Goal: Task Accomplishment & Management: Manage account settings

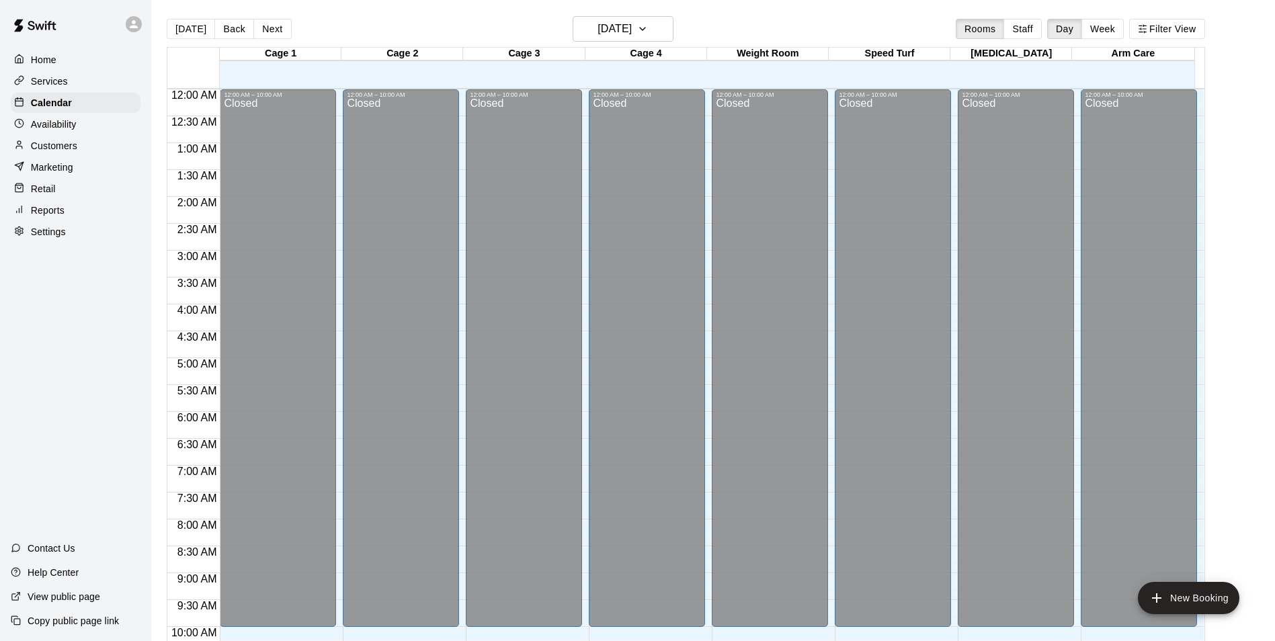
scroll to position [466, 0]
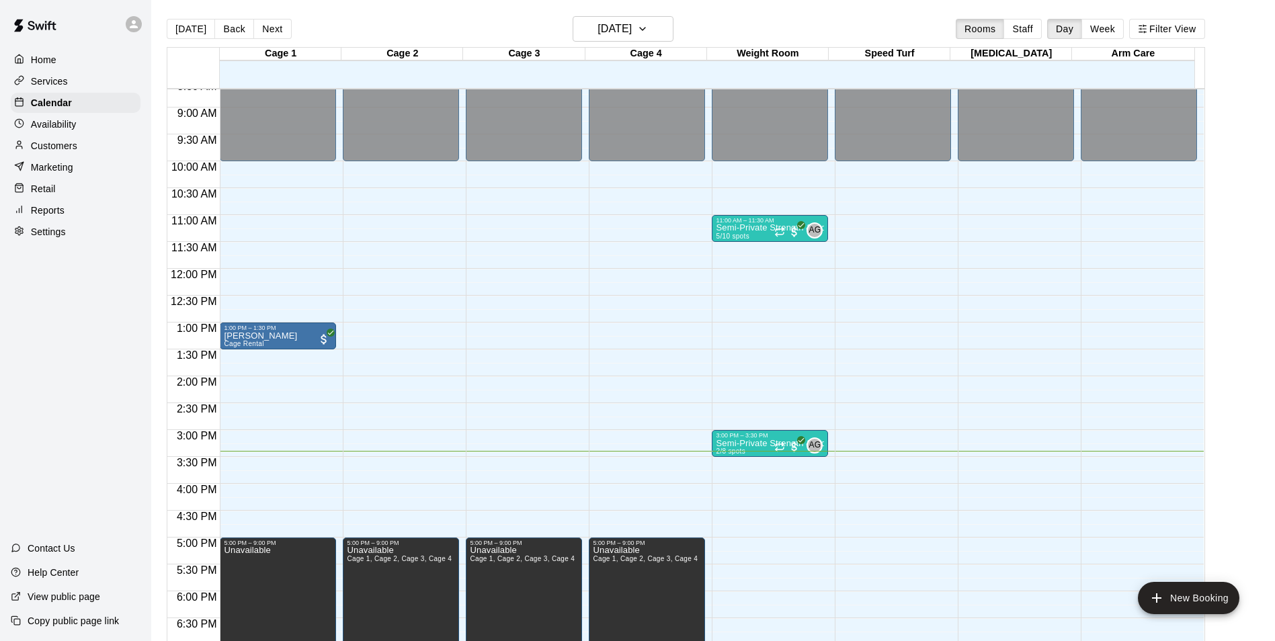
click at [49, 156] on div "Customers" at bounding box center [76, 146] width 130 height 20
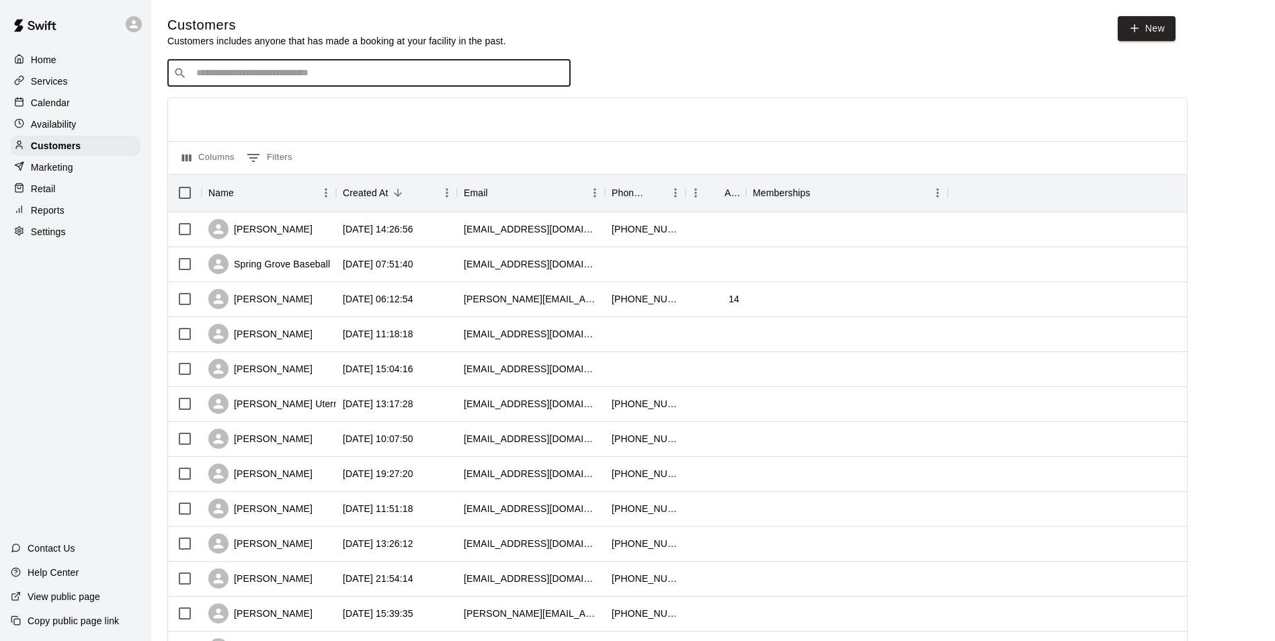
click at [269, 77] on input "Search customers by name or email" at bounding box center [378, 73] width 372 height 13
type input "*****"
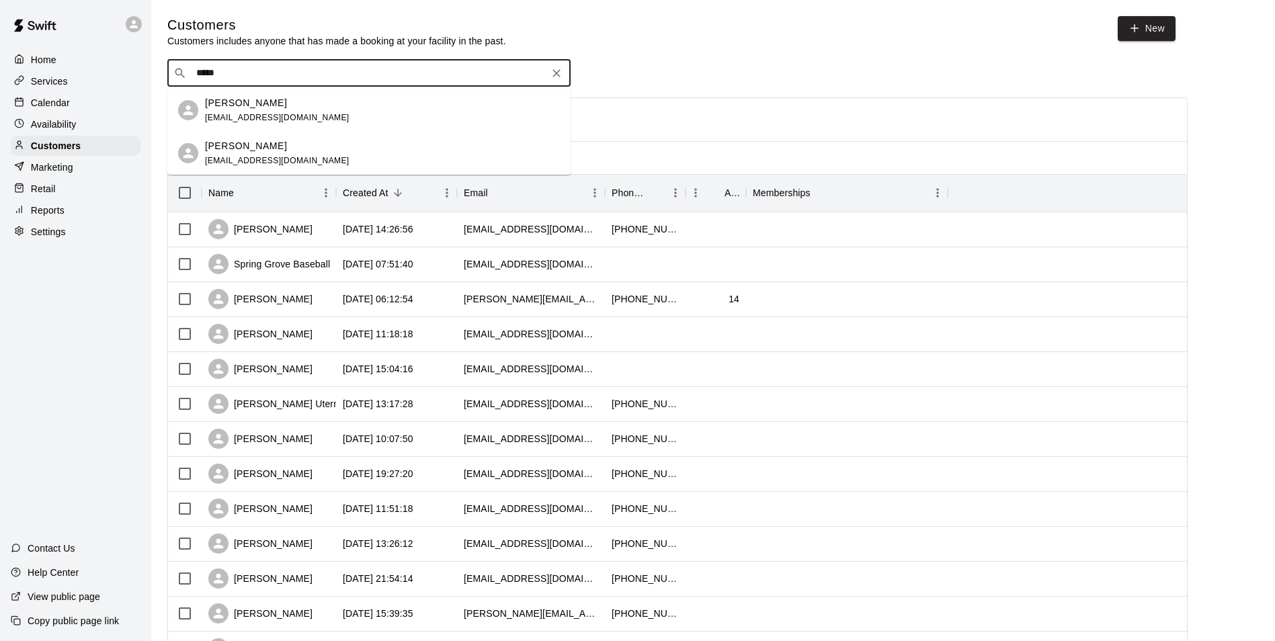
click at [289, 154] on div "[PERSON_NAME] [EMAIL_ADDRESS][DOMAIN_NAME]" at bounding box center [277, 153] width 145 height 29
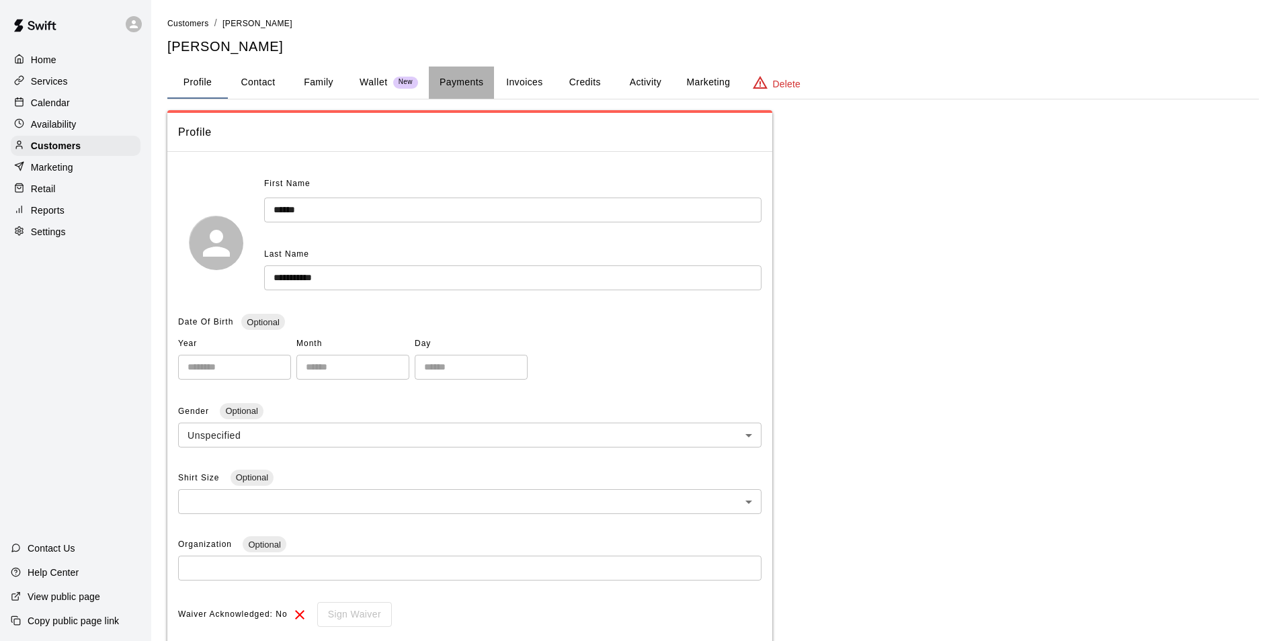
click at [465, 85] on button "Payments" at bounding box center [461, 83] width 65 height 32
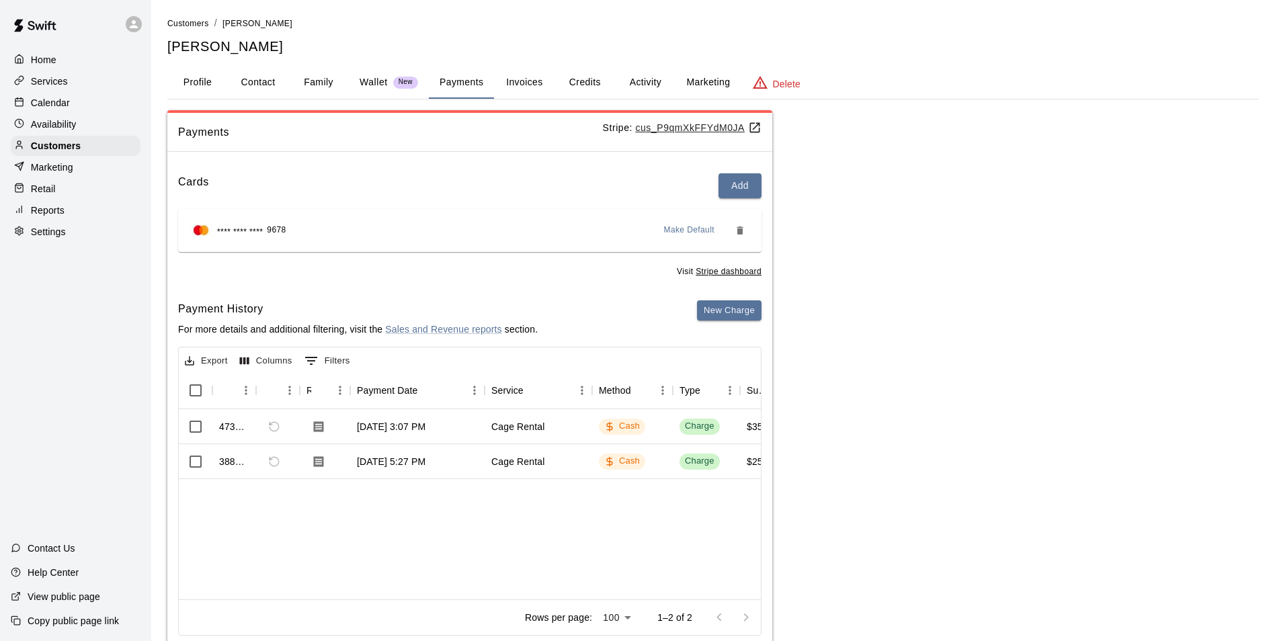
click at [186, 18] on link "Customers" at bounding box center [188, 22] width 42 height 11
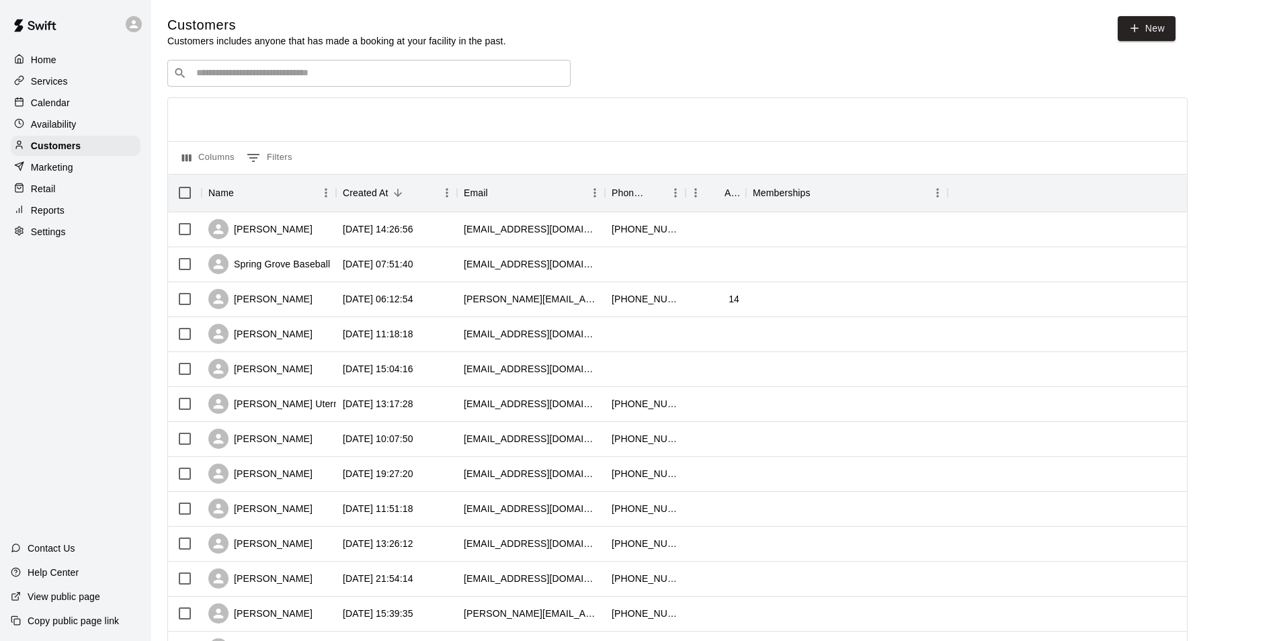
click at [222, 67] on div "​ ​" at bounding box center [368, 73] width 403 height 27
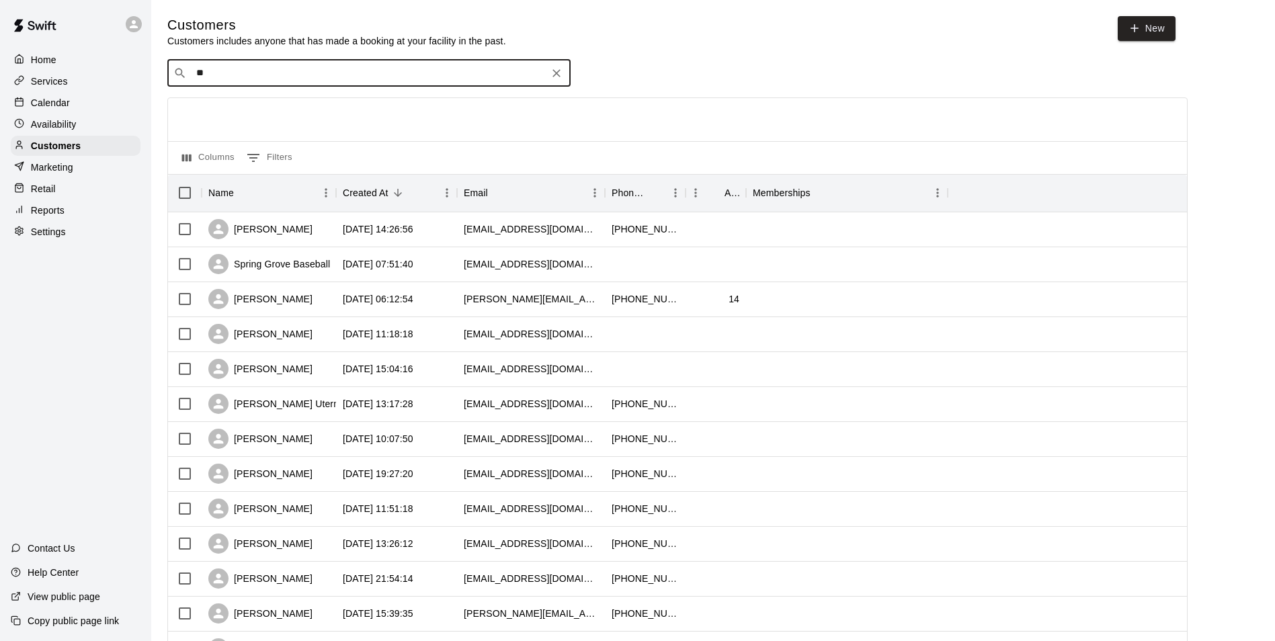
type input "***"
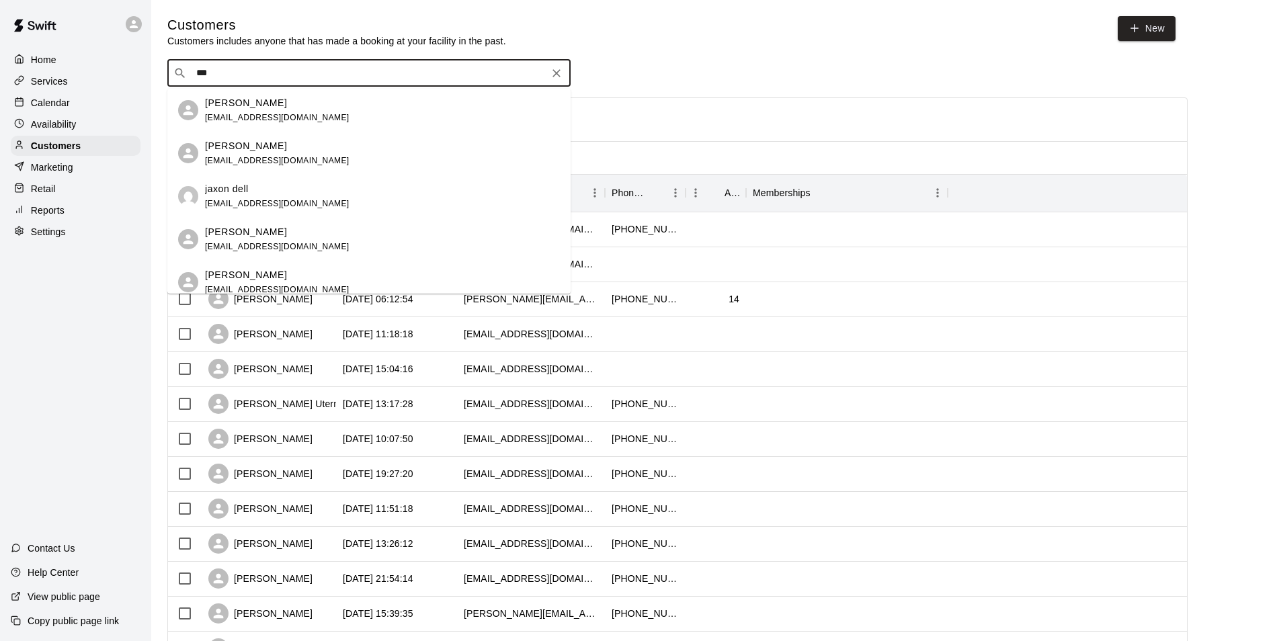
click at [281, 110] on div "Jax [PERSON_NAME] [EMAIL_ADDRESS][DOMAIN_NAME]" at bounding box center [277, 110] width 145 height 29
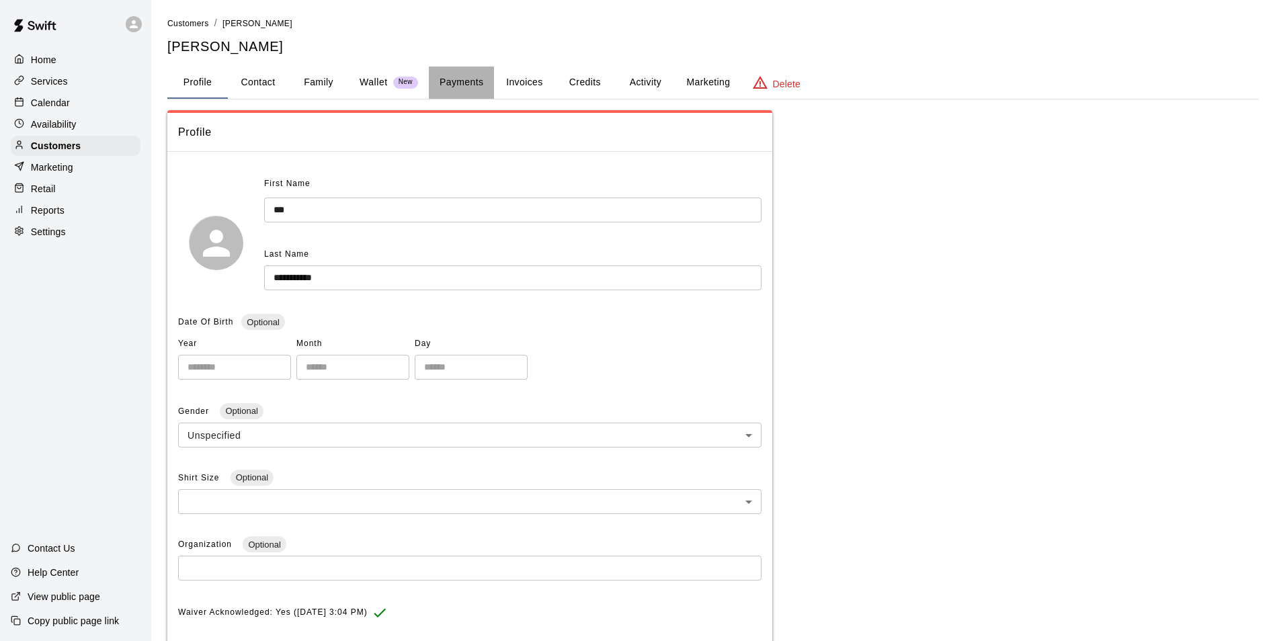
click at [449, 81] on button "Payments" at bounding box center [461, 83] width 65 height 32
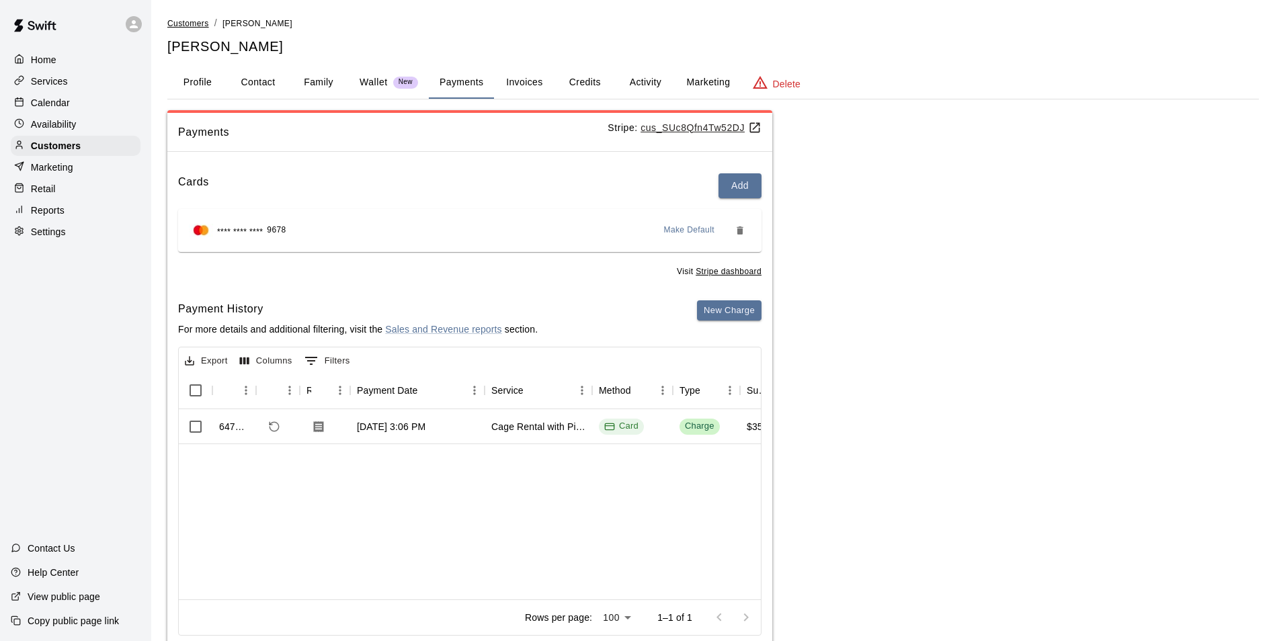
click at [182, 26] on span "Customers" at bounding box center [188, 23] width 42 height 9
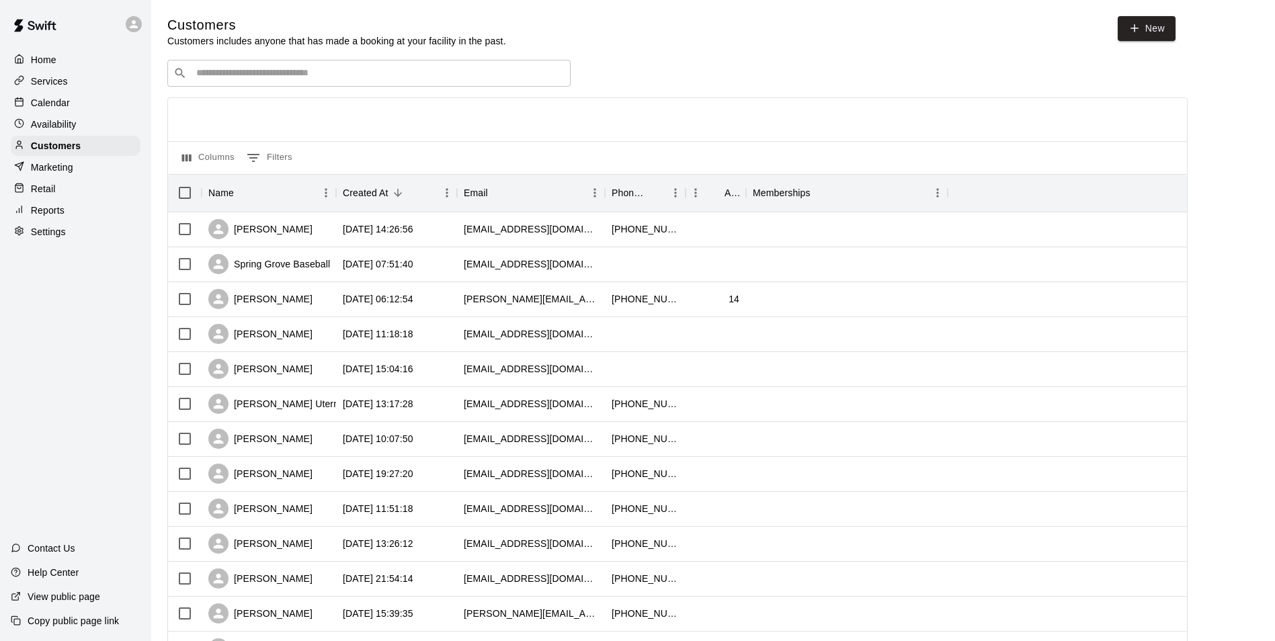
click at [300, 80] on input "Search customers by name or email" at bounding box center [378, 73] width 372 height 13
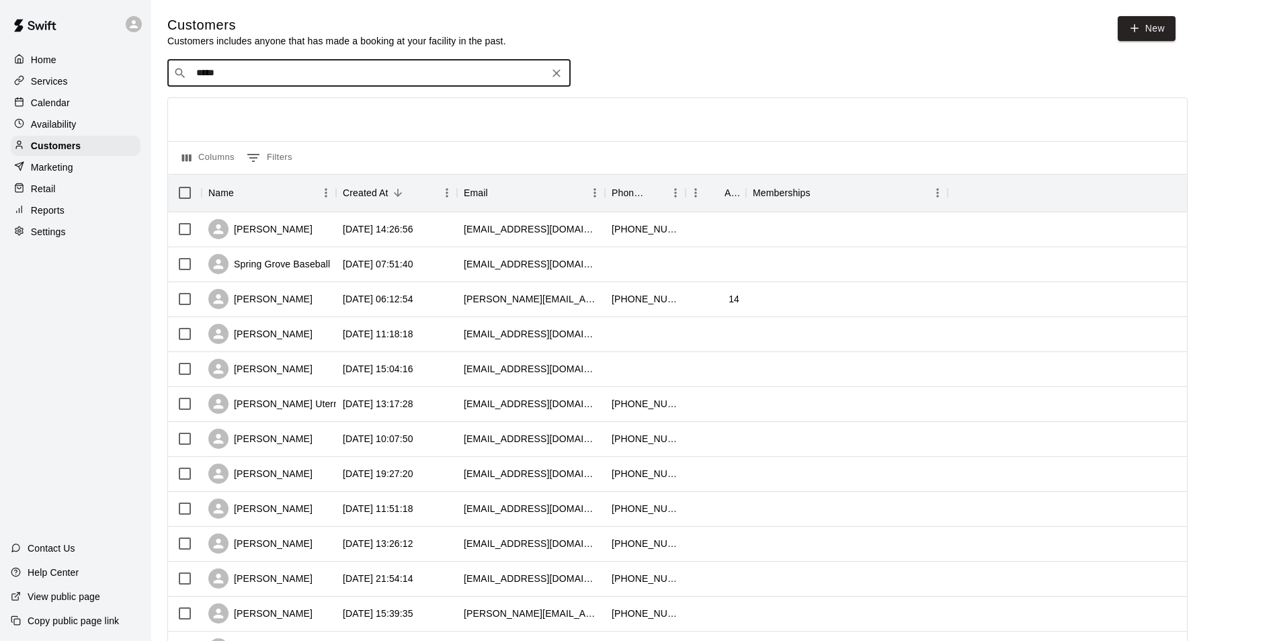
type input "******"
click at [290, 159] on span "[EMAIL_ADDRESS][DOMAIN_NAME]" at bounding box center [277, 160] width 145 height 9
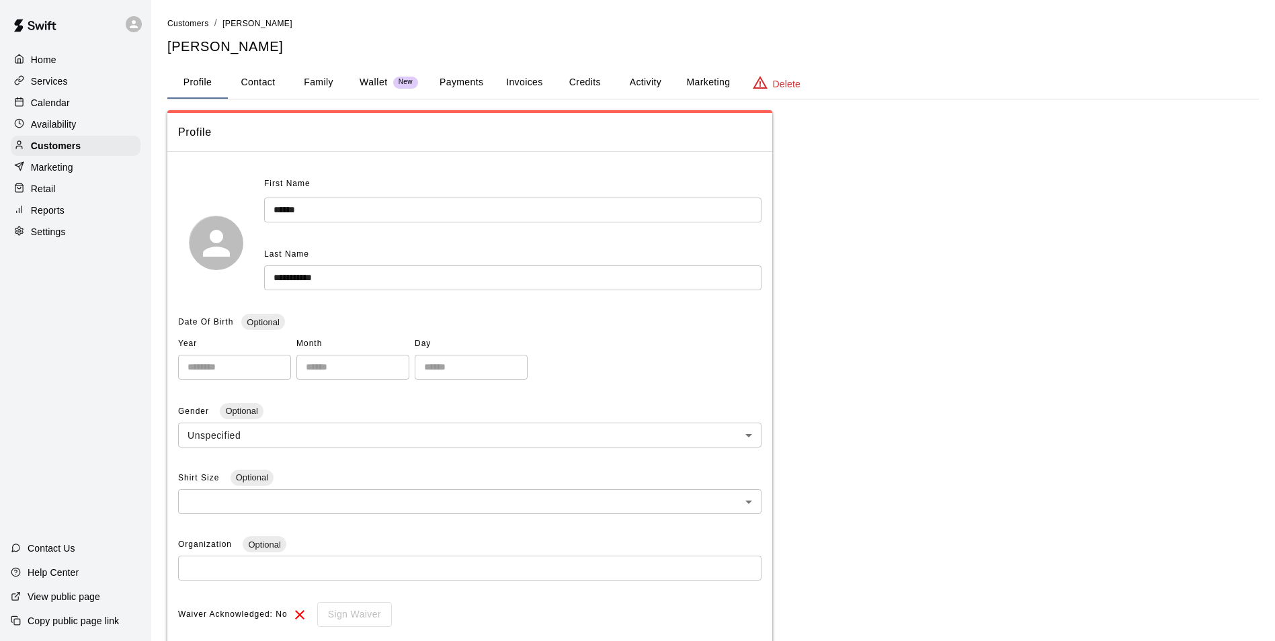
click at [391, 120] on div "Profile" at bounding box center [469, 132] width 605 height 39
click at [459, 75] on button "Payments" at bounding box center [461, 83] width 65 height 32
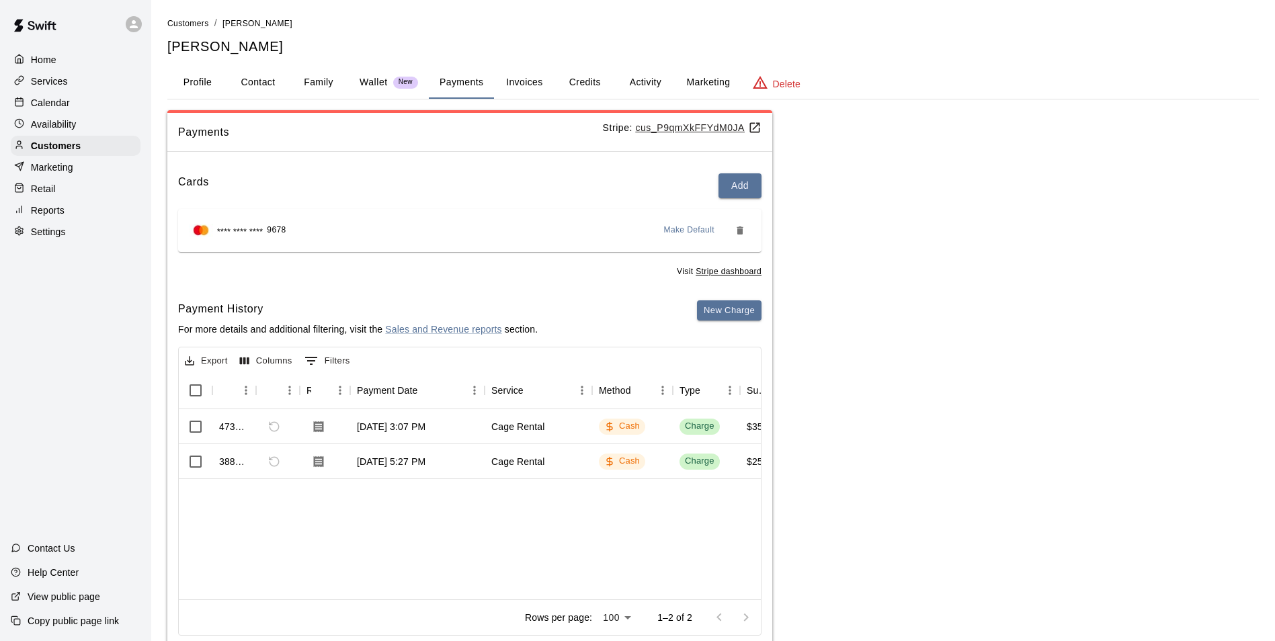
click at [634, 82] on button "Activity" at bounding box center [645, 83] width 61 height 32
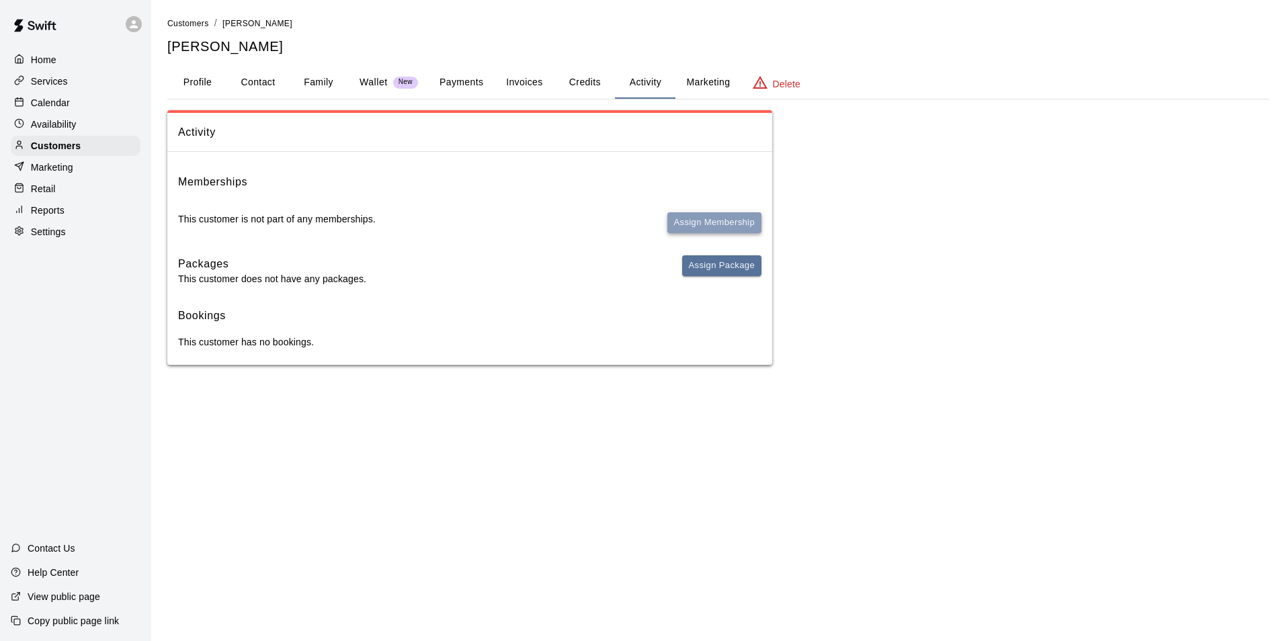
click at [678, 219] on button "Assign Membership" at bounding box center [715, 222] width 94 height 21
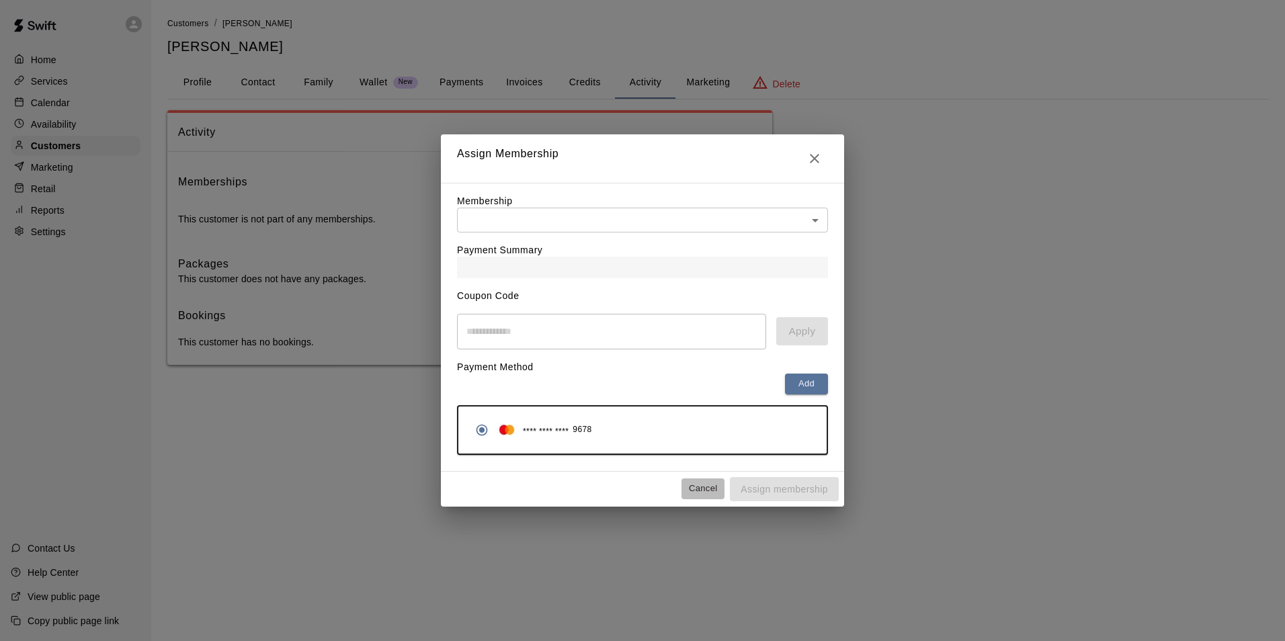
click at [707, 492] on button "Cancel" at bounding box center [703, 489] width 43 height 21
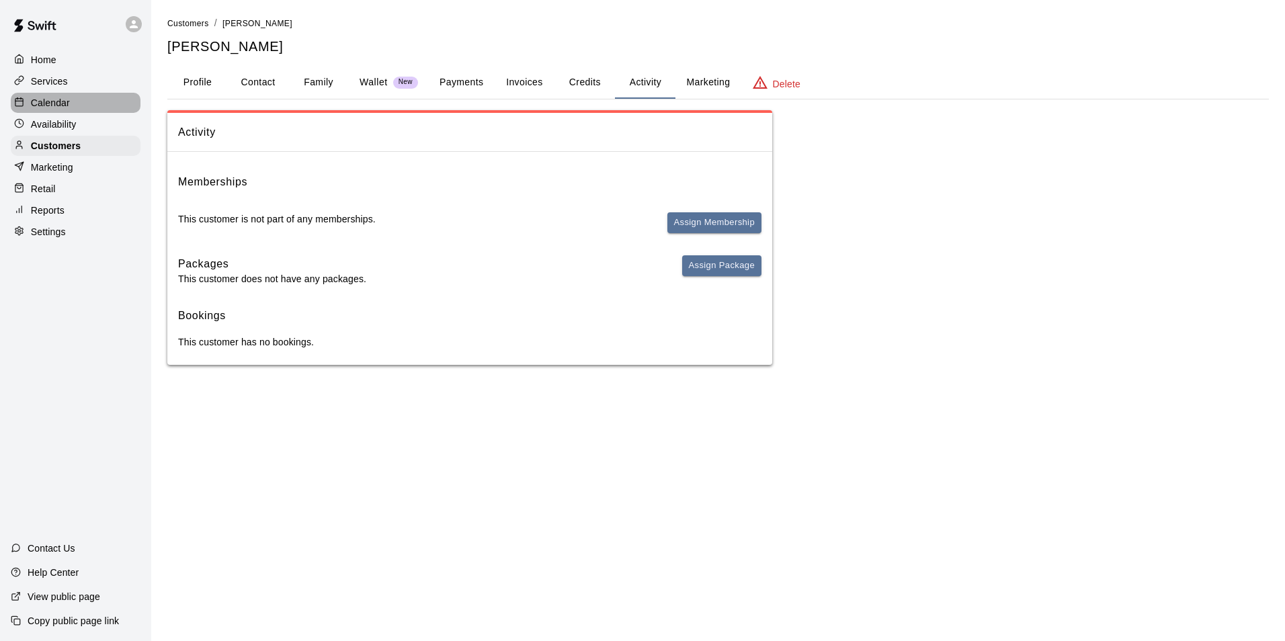
click at [46, 108] on p "Calendar" at bounding box center [50, 102] width 39 height 13
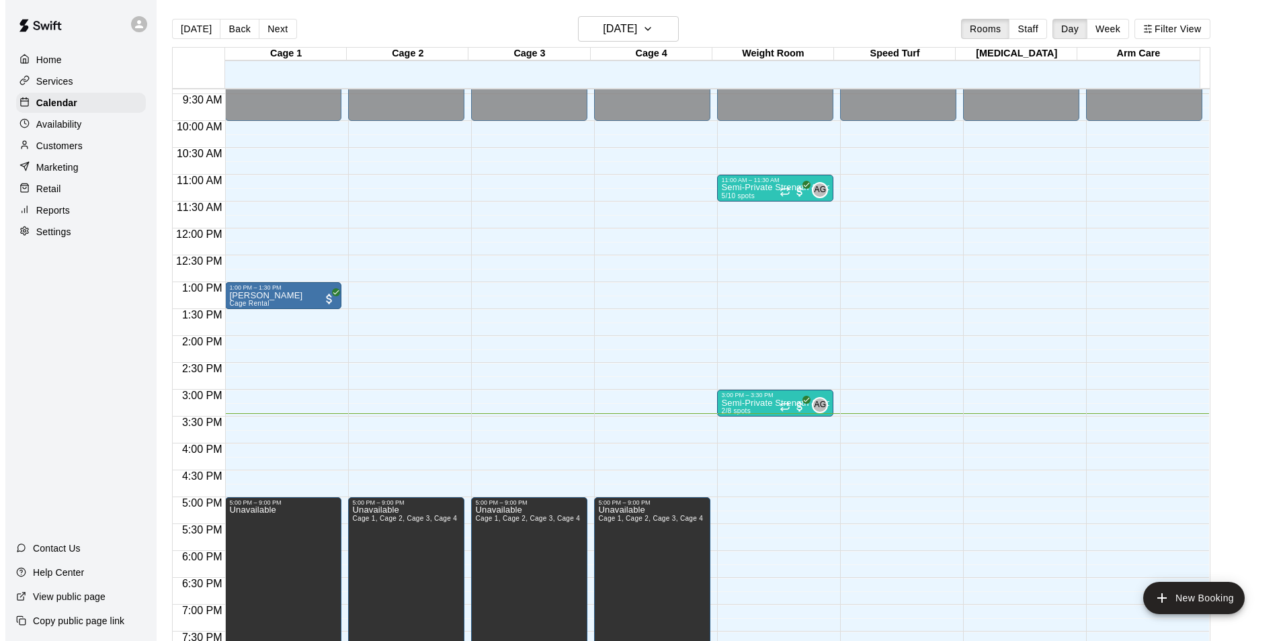
scroll to position [549, 0]
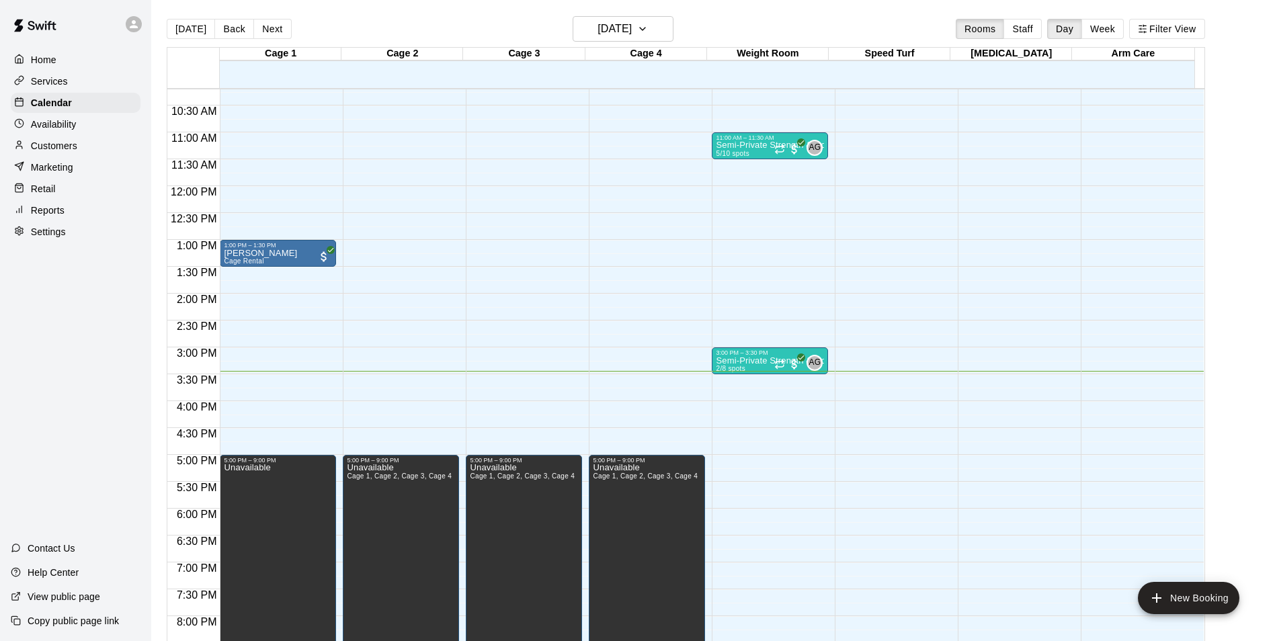
click at [99, 149] on div "Customers" at bounding box center [76, 146] width 130 height 20
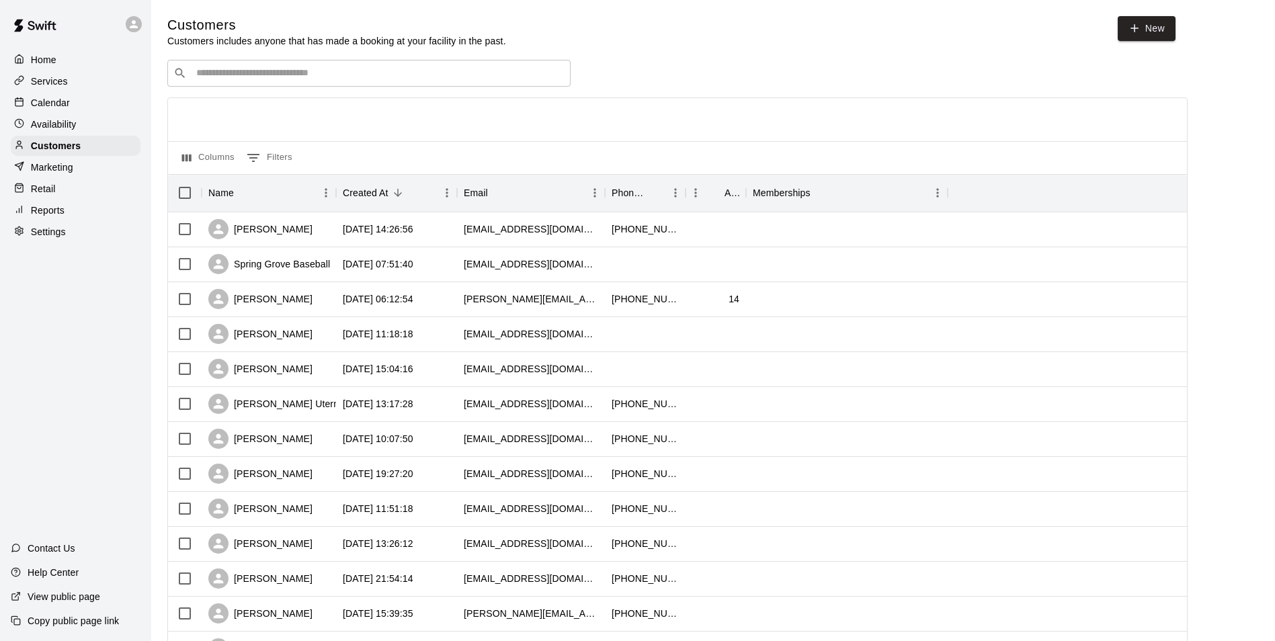
click at [249, 72] on input "Search customers by name or email" at bounding box center [378, 73] width 372 height 13
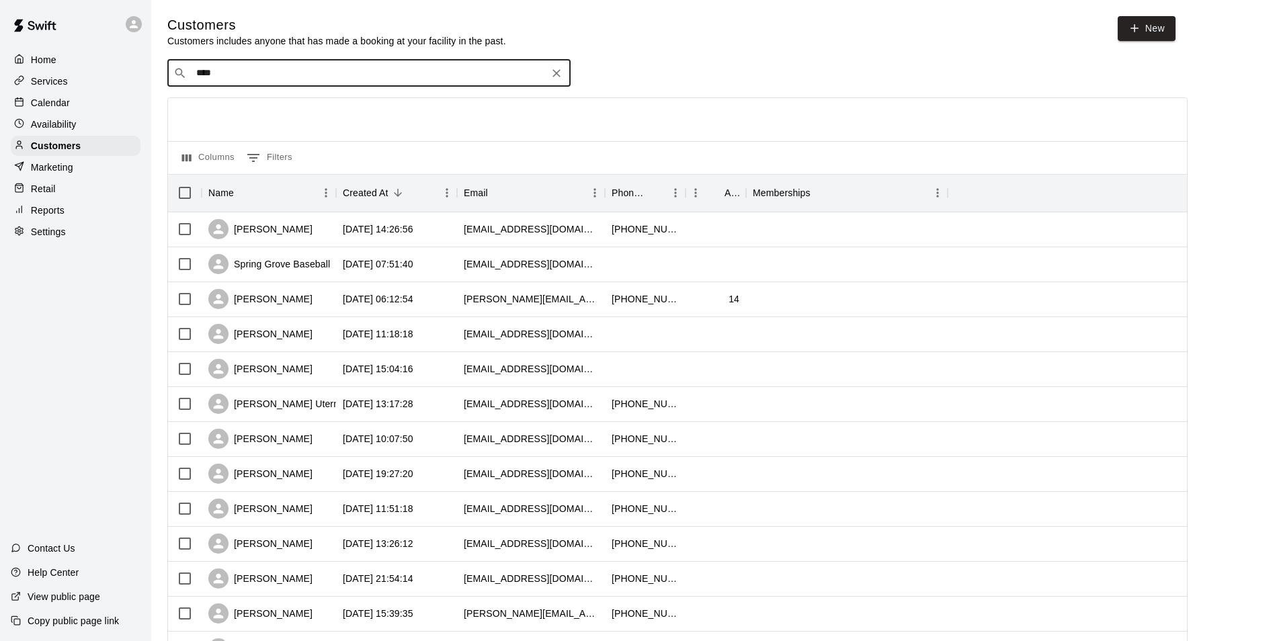
type input "*****"
click at [255, 110] on div "[PERSON_NAME] [EMAIL_ADDRESS][DOMAIN_NAME]" at bounding box center [277, 110] width 145 height 29
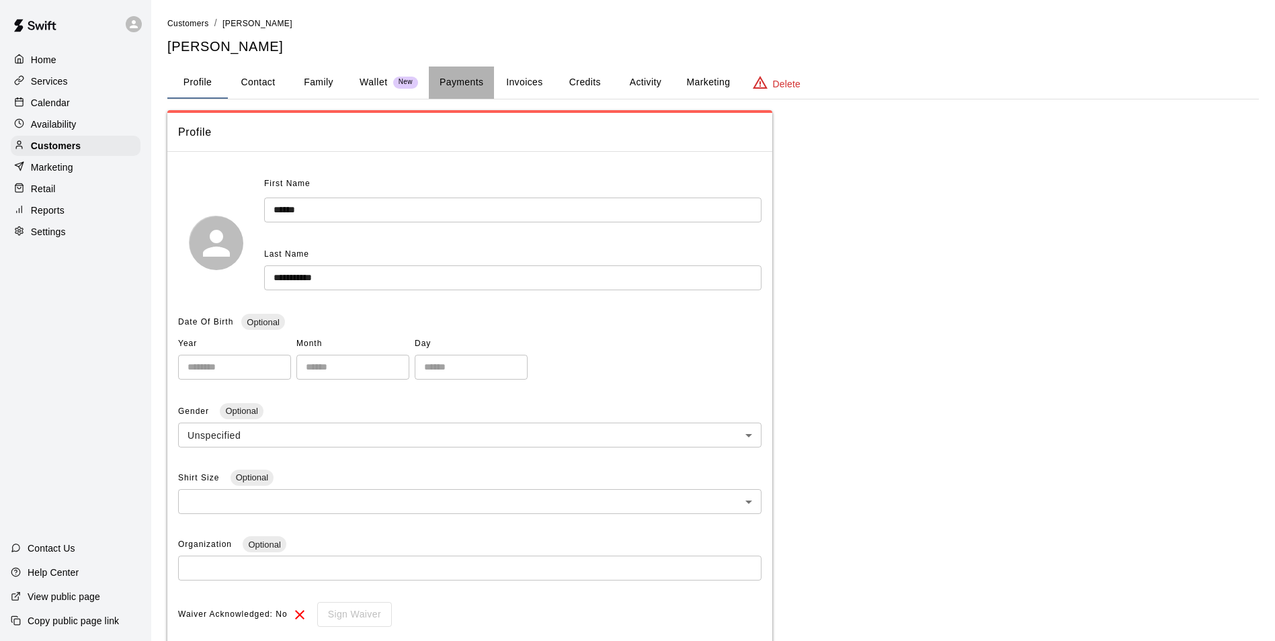
click at [457, 90] on button "Payments" at bounding box center [461, 83] width 65 height 32
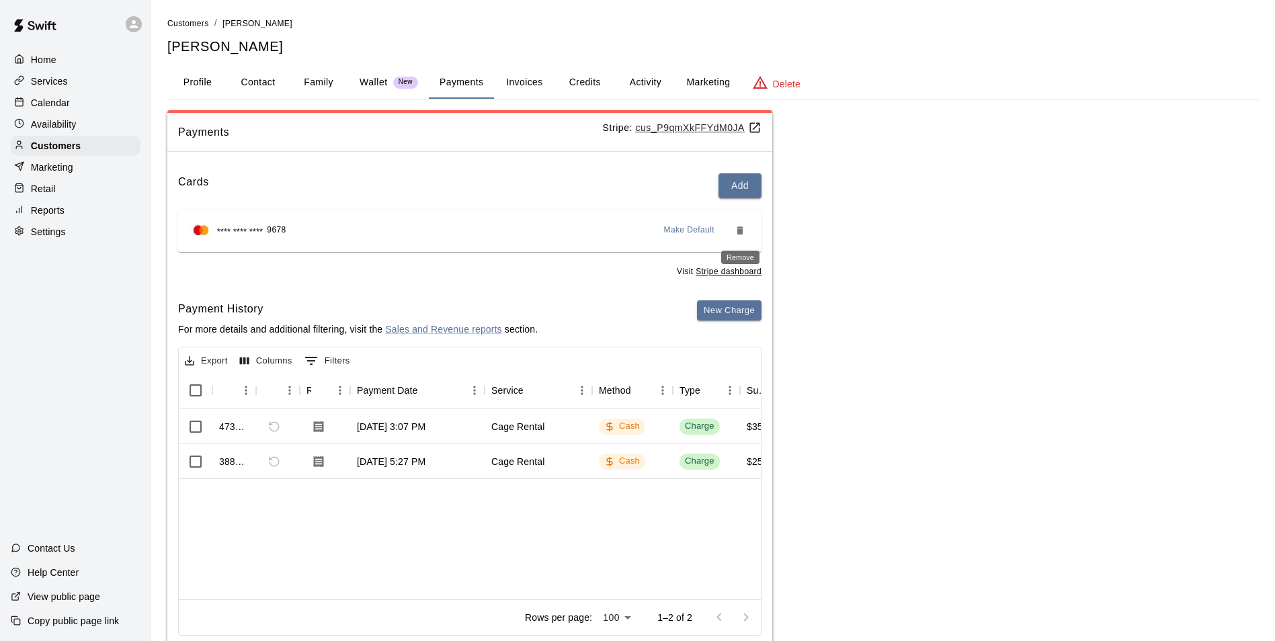
click at [740, 229] on icon "Remove" at bounding box center [740, 231] width 6 height 8
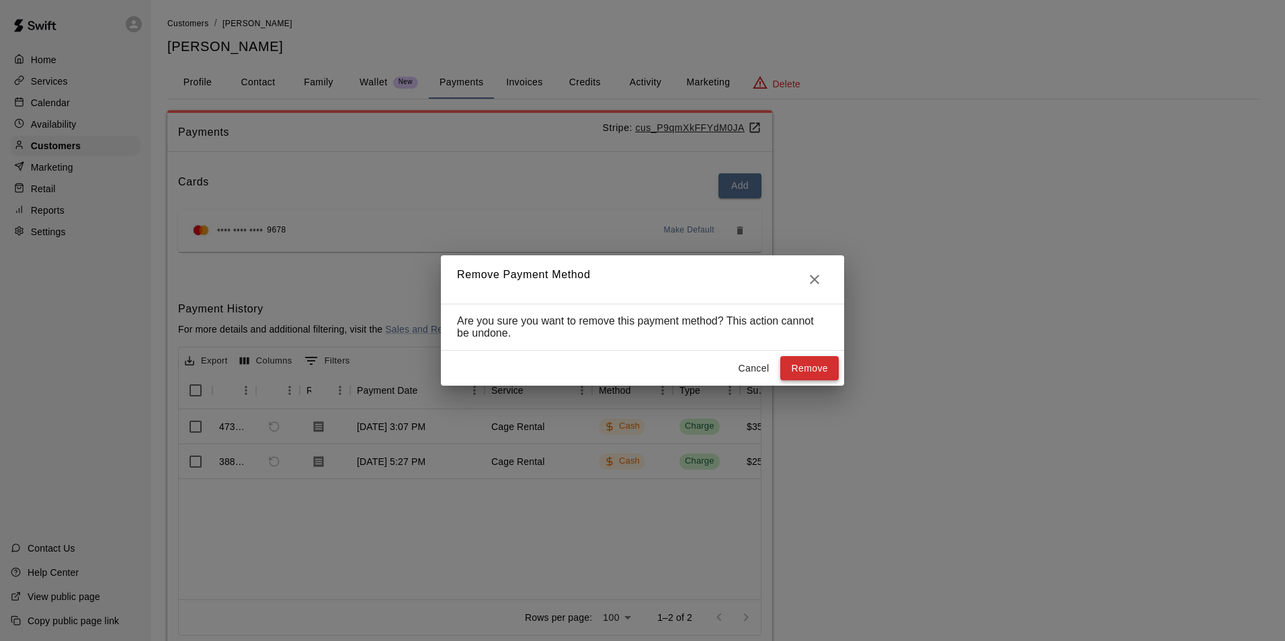
click at [808, 368] on button "Remove" at bounding box center [810, 368] width 58 height 25
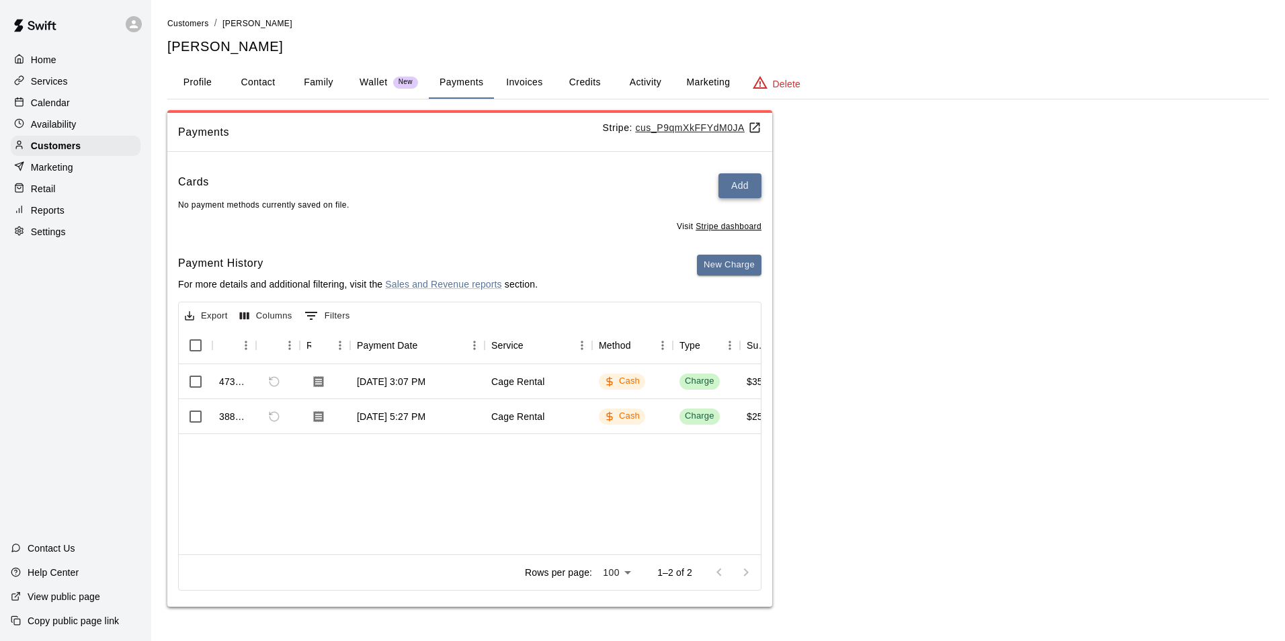
click at [746, 190] on button "Add" at bounding box center [740, 185] width 43 height 25
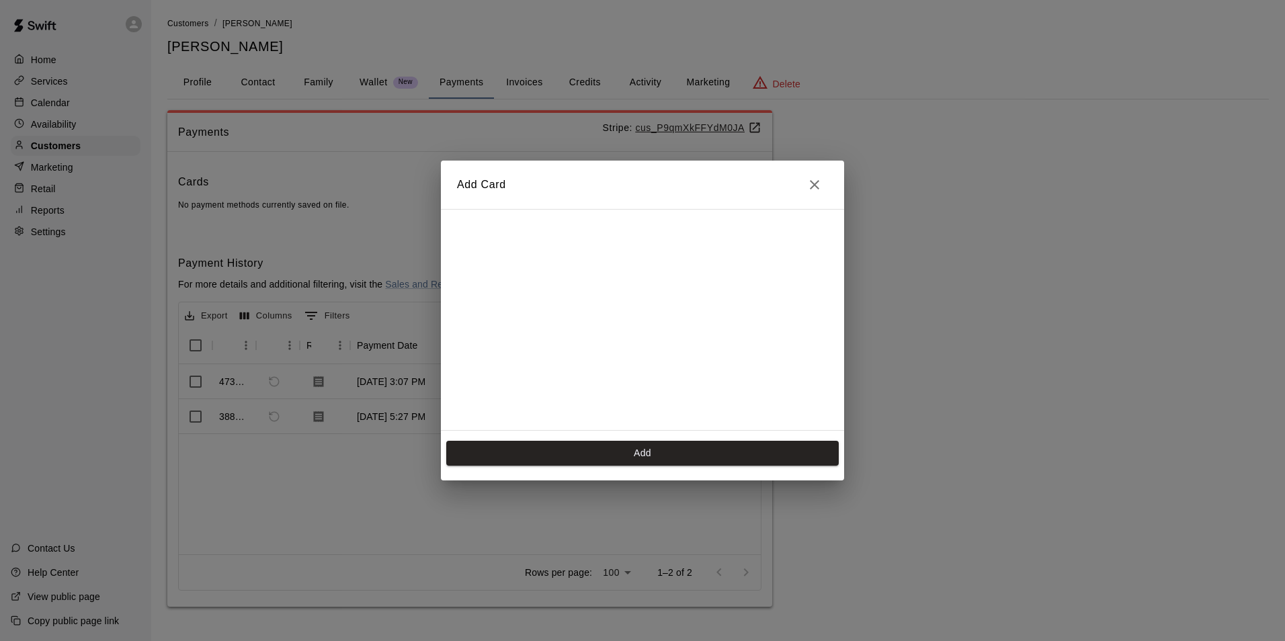
scroll to position [190, 0]
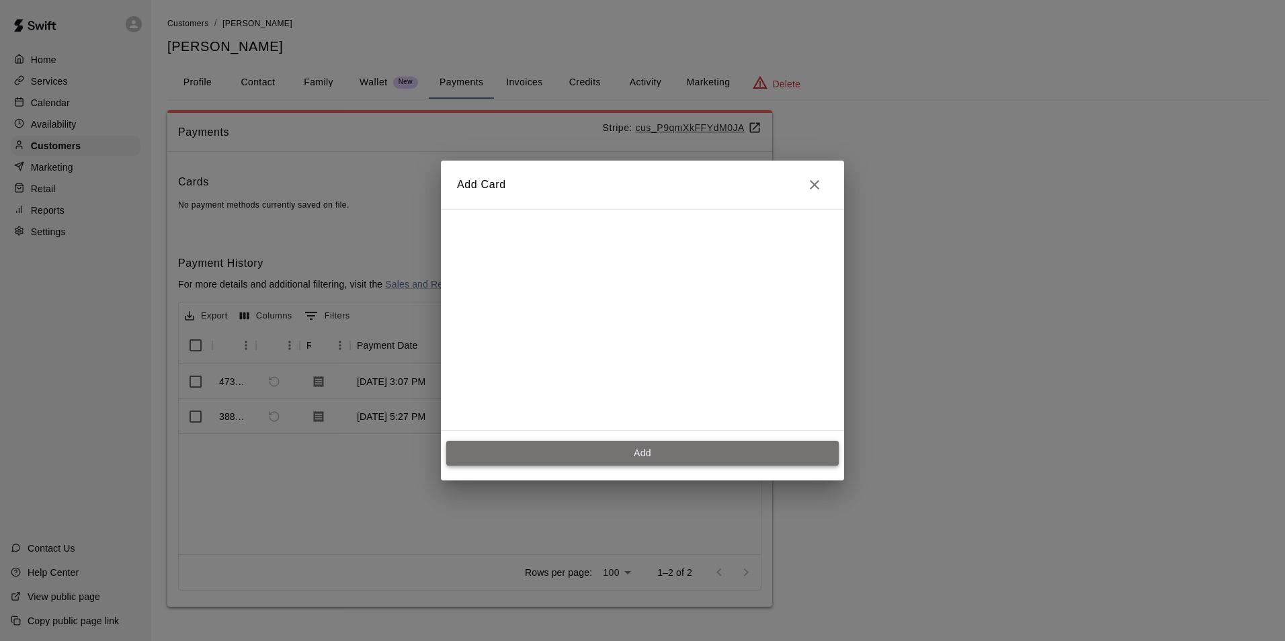
click at [560, 446] on button "Add" at bounding box center [642, 453] width 393 height 25
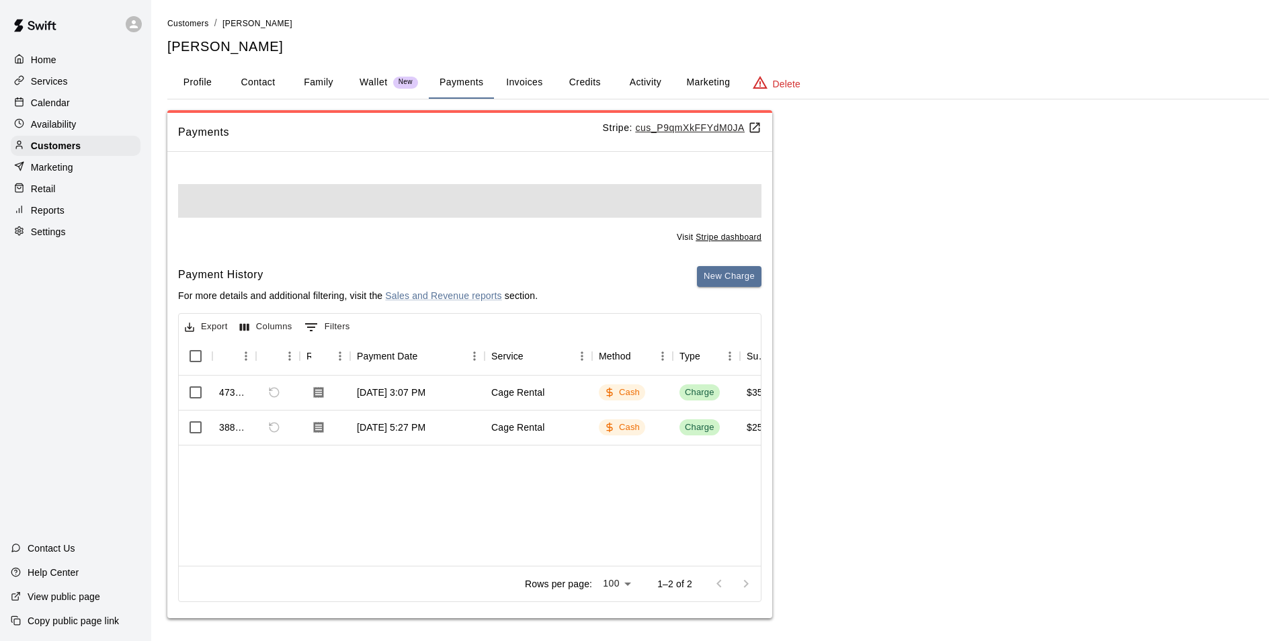
scroll to position [0, 0]
drag, startPoint x: 561, startPoint y: 448, endPoint x: 923, endPoint y: 364, distance: 372.0
click at [924, 365] on div "Payments Stripe: cus_P9qmXkFFYdM0JA Visit Stripe dashboard Payment History For …" at bounding box center [713, 364] width 1092 height 508
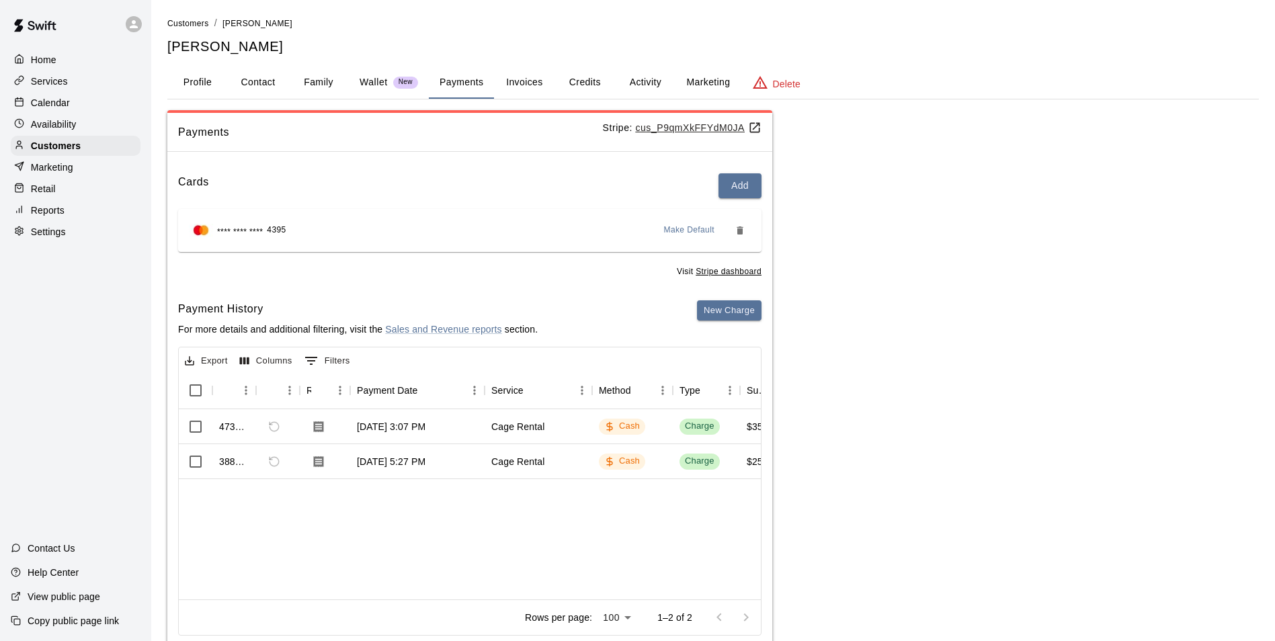
click at [636, 83] on button "Activity" at bounding box center [645, 83] width 61 height 32
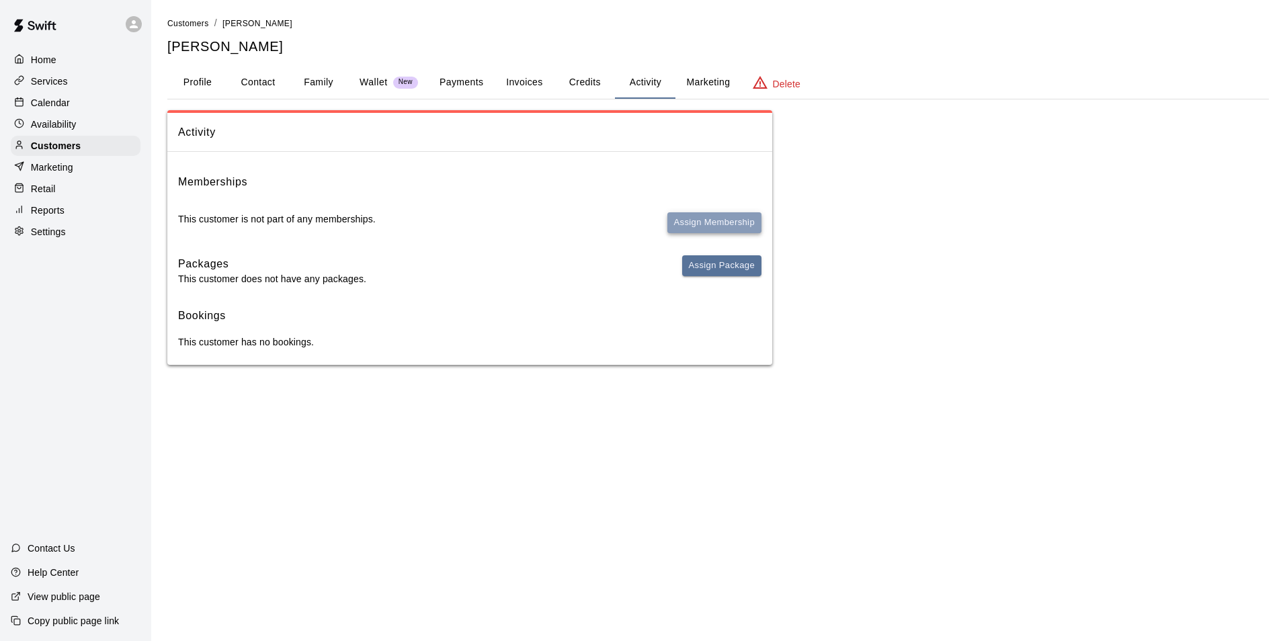
click at [698, 221] on button "Assign Membership" at bounding box center [715, 222] width 94 height 21
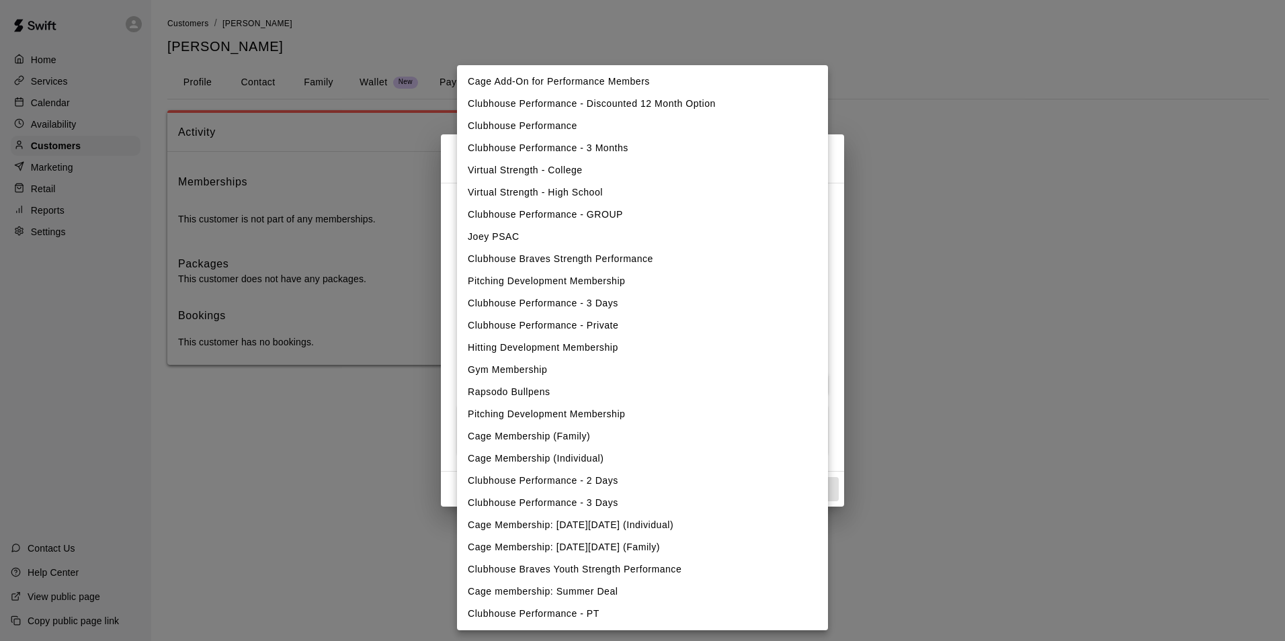
click at [573, 228] on body "Home Services Calendar Availability Customers Marketing Retail Reports Settings…" at bounding box center [642, 196] width 1285 height 392
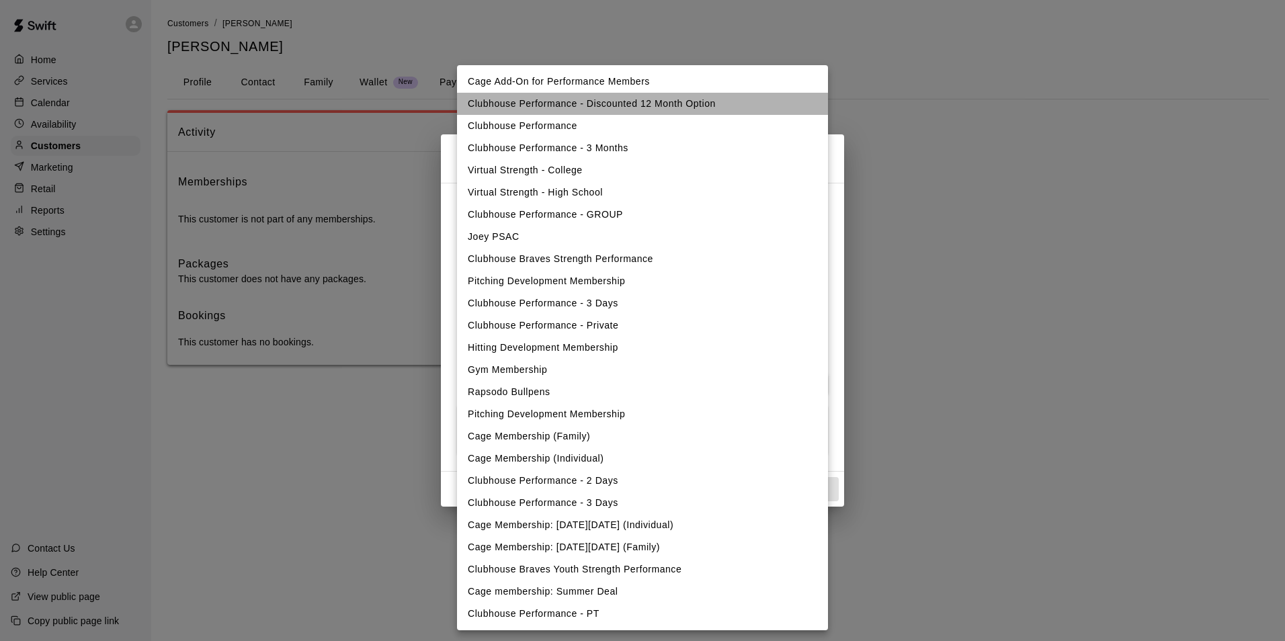
click at [625, 108] on li "Clubhouse Performance - Discounted 12 Month Option" at bounding box center [642, 104] width 371 height 22
type input "**********"
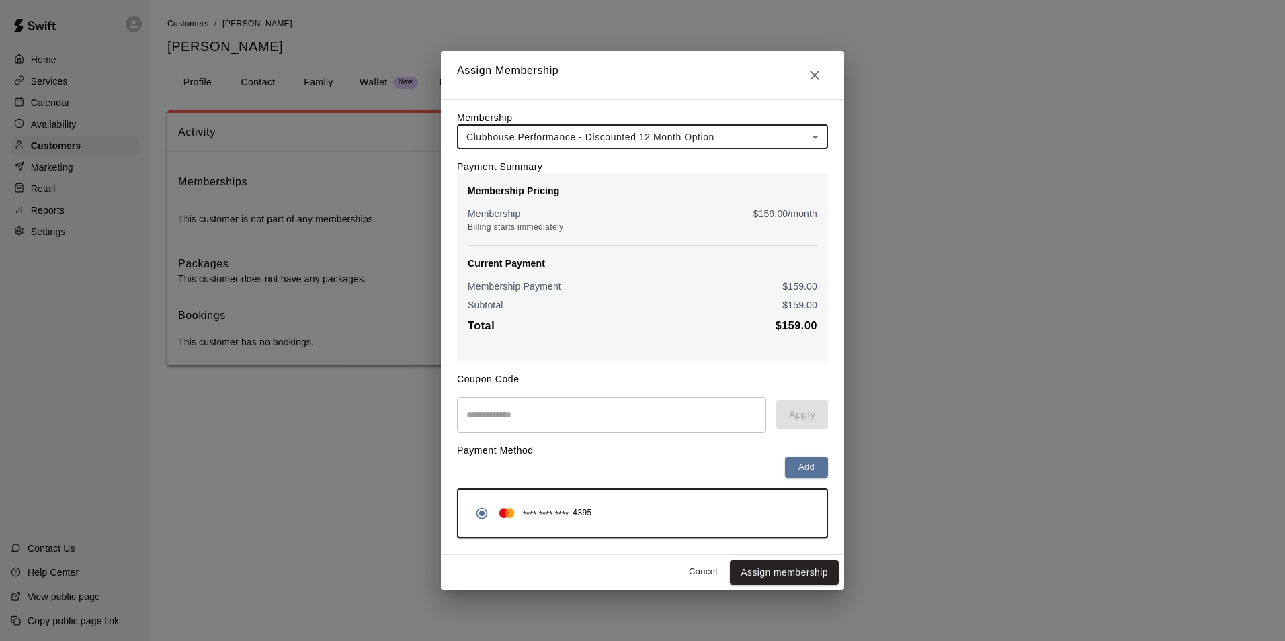
click at [774, 577] on button "Assign membership" at bounding box center [784, 573] width 109 height 25
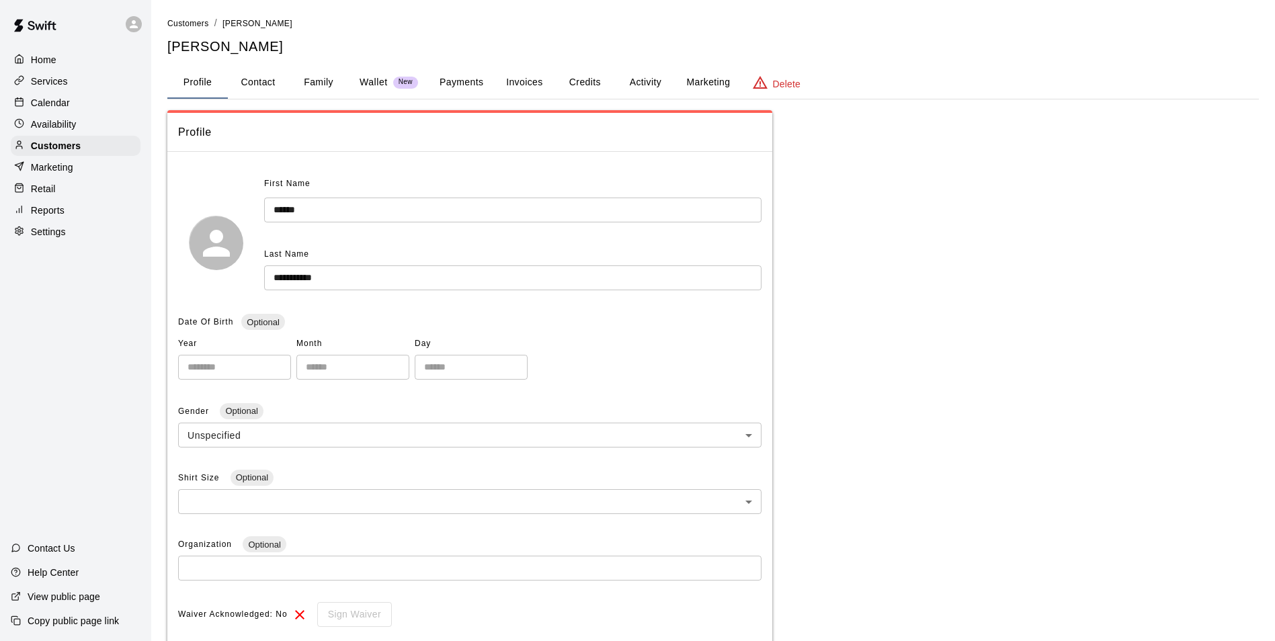
click at [470, 76] on button "Payments" at bounding box center [461, 83] width 65 height 32
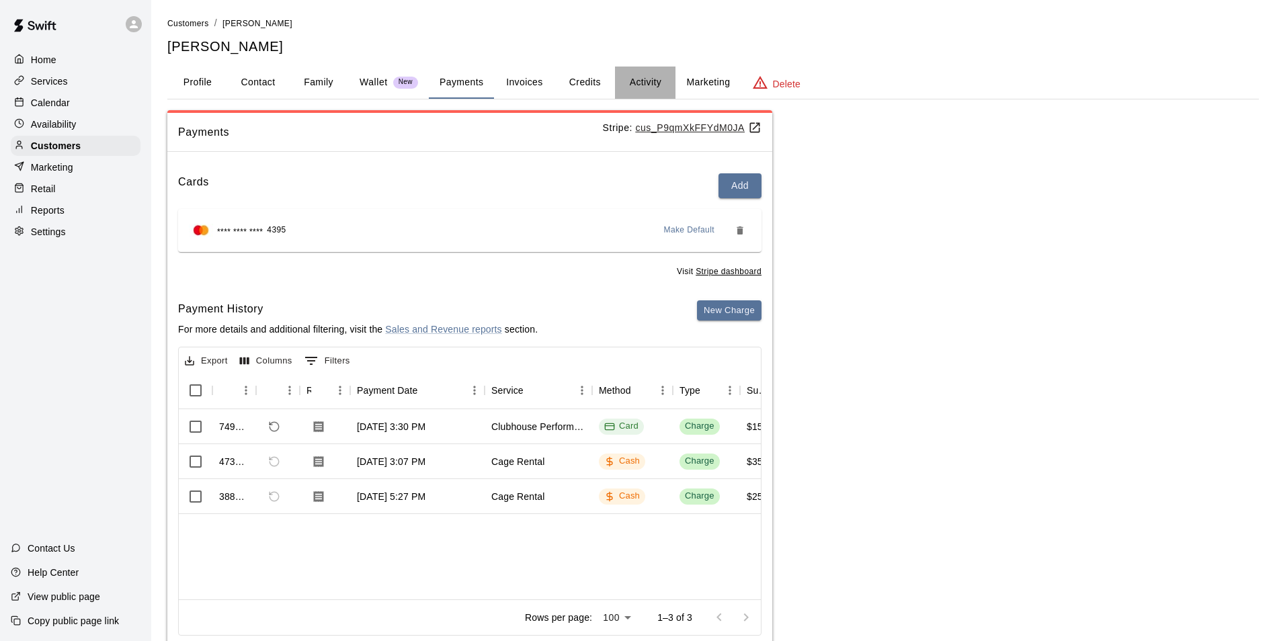
click at [644, 81] on button "Activity" at bounding box center [645, 83] width 61 height 32
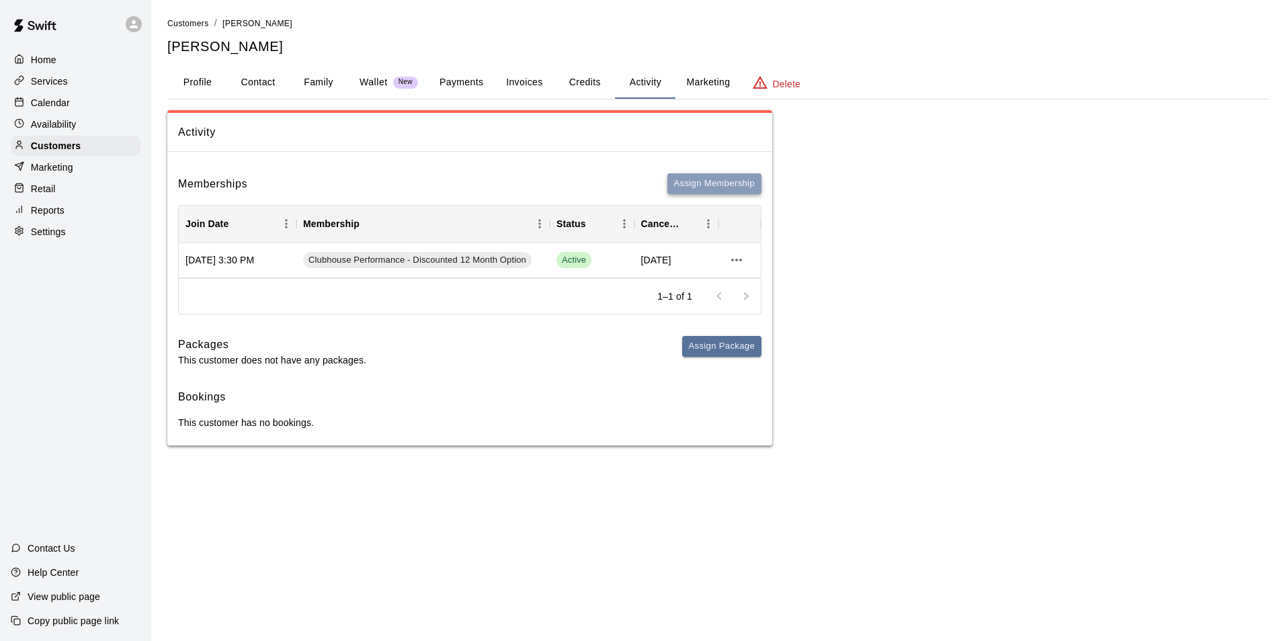
click at [692, 182] on button "Assign Membership" at bounding box center [715, 183] width 94 height 21
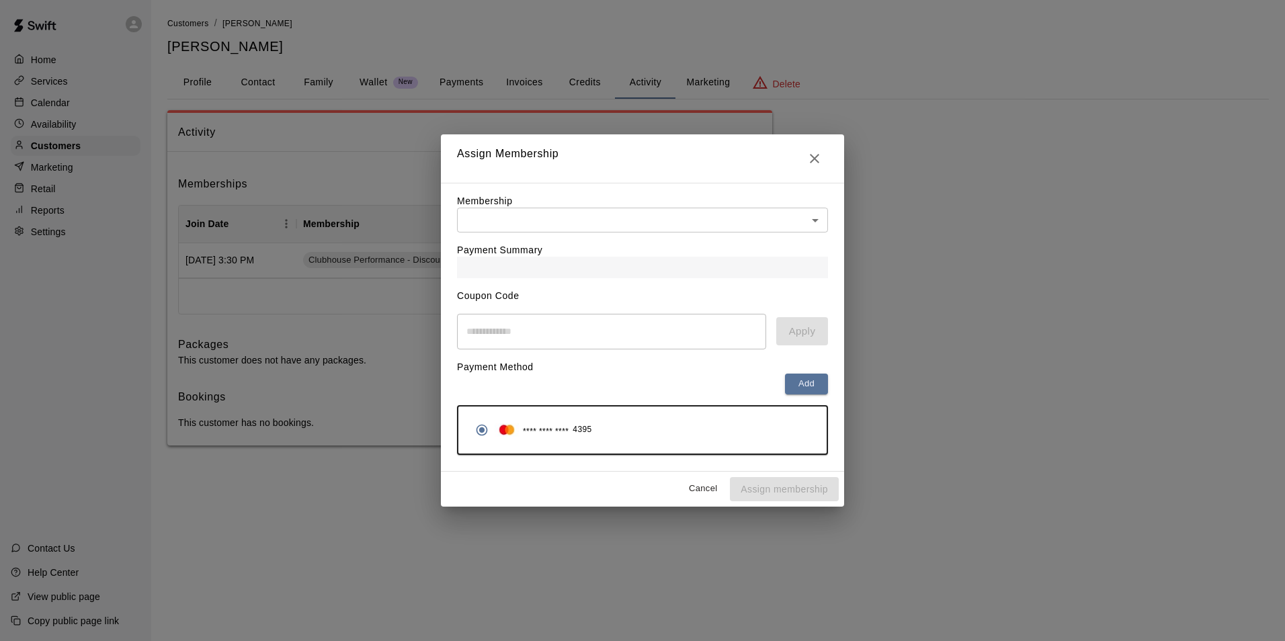
click at [616, 223] on body "Home Services Calendar Availability Customers Marketing Retail Reports Settings…" at bounding box center [642, 236] width 1285 height 473
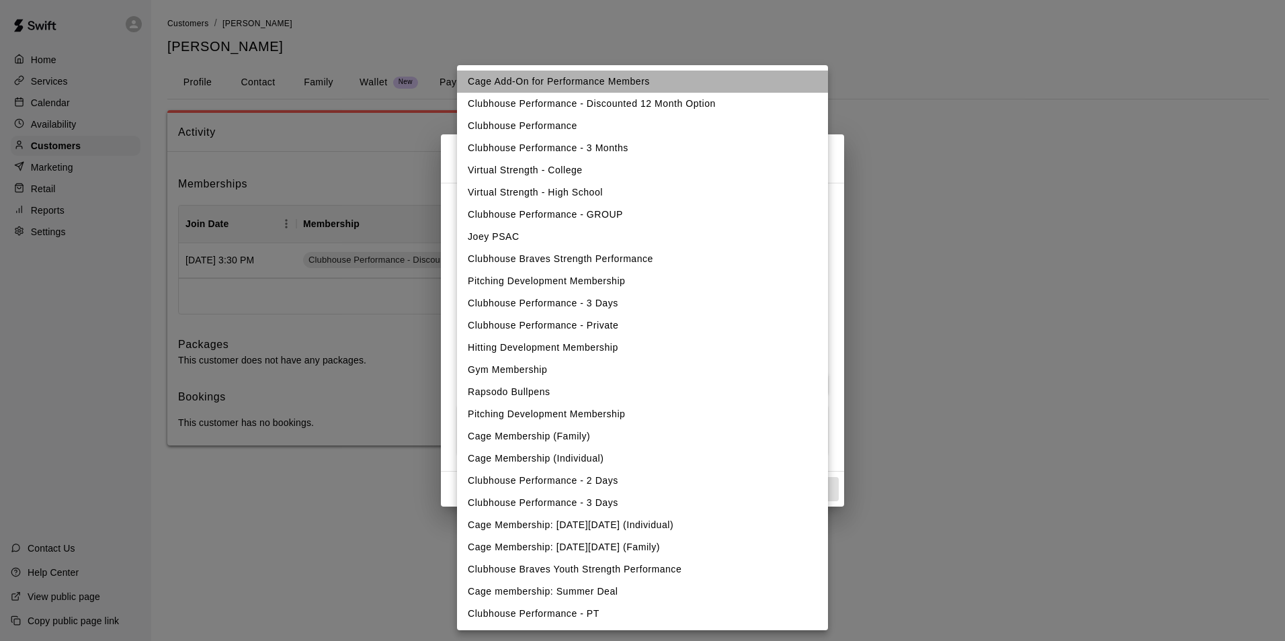
click at [607, 81] on li "Cage Add-On for Performance Members" at bounding box center [642, 82] width 371 height 22
type input "**********"
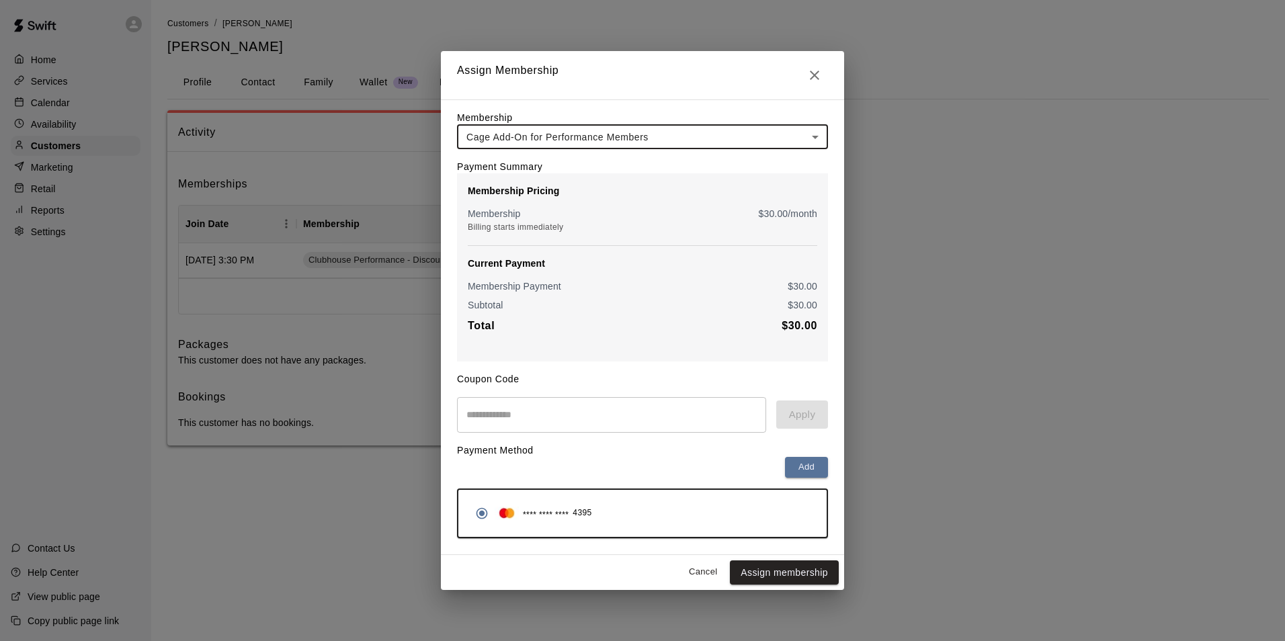
click at [761, 582] on button "Assign membership" at bounding box center [784, 573] width 109 height 25
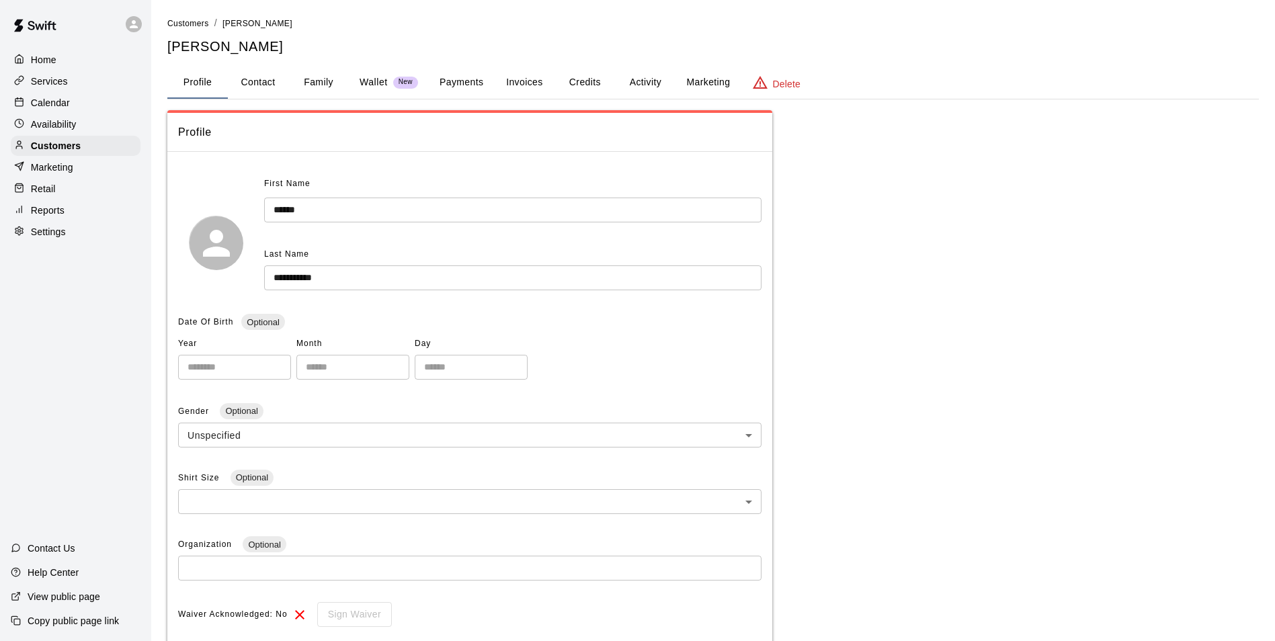
click at [643, 79] on button "Activity" at bounding box center [645, 83] width 61 height 32
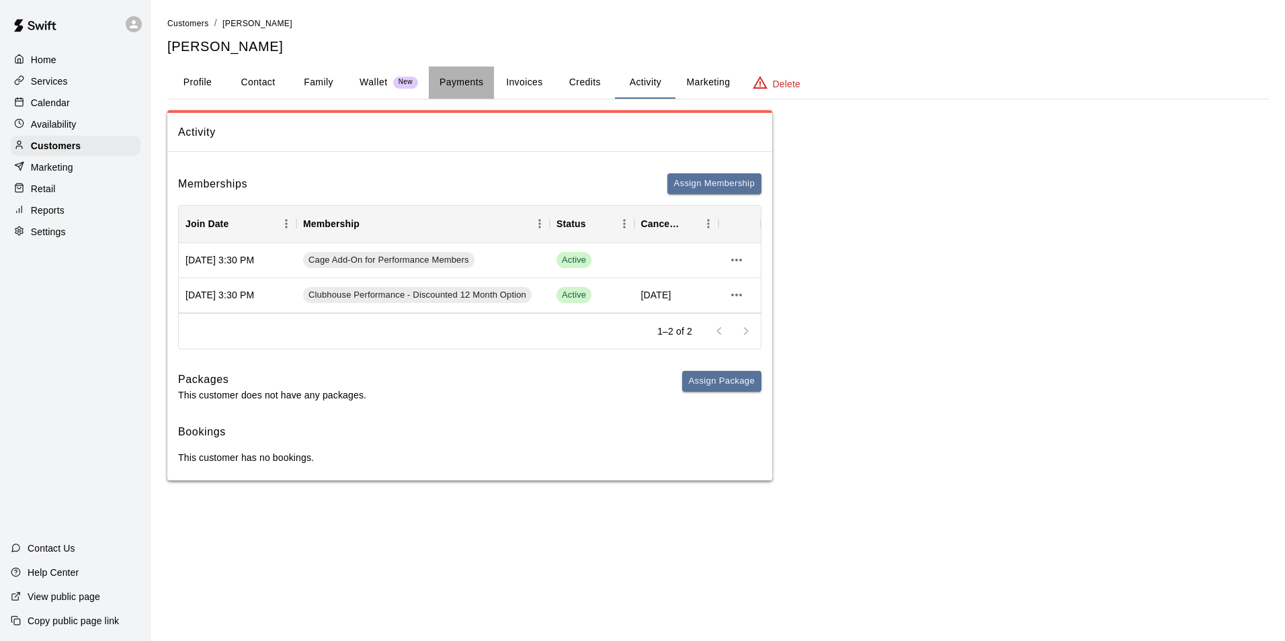
click at [448, 79] on button "Payments" at bounding box center [461, 83] width 65 height 32
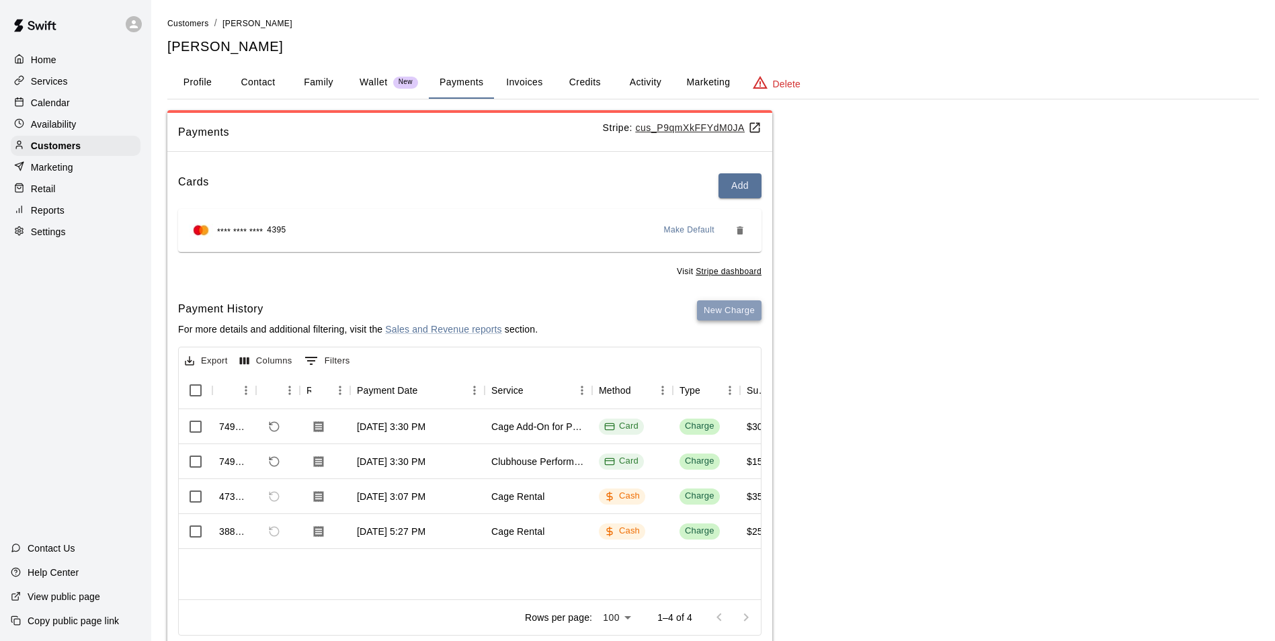
click at [717, 307] on button "New Charge" at bounding box center [729, 311] width 65 height 21
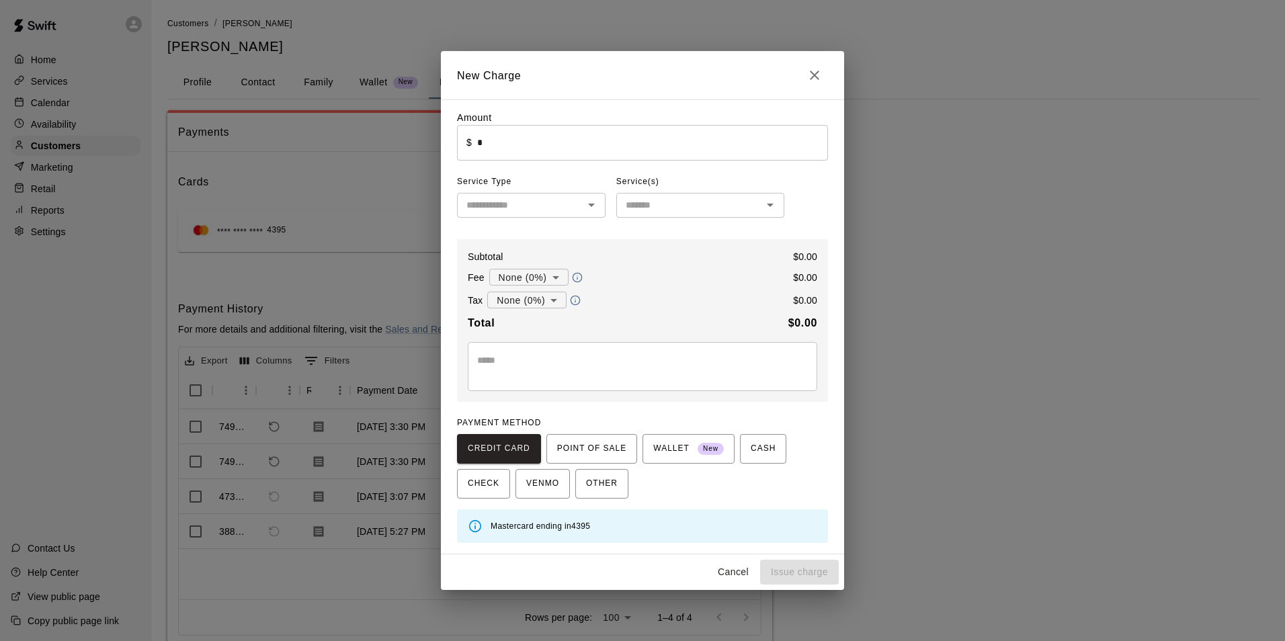
click at [504, 142] on input "*" at bounding box center [652, 143] width 351 height 36
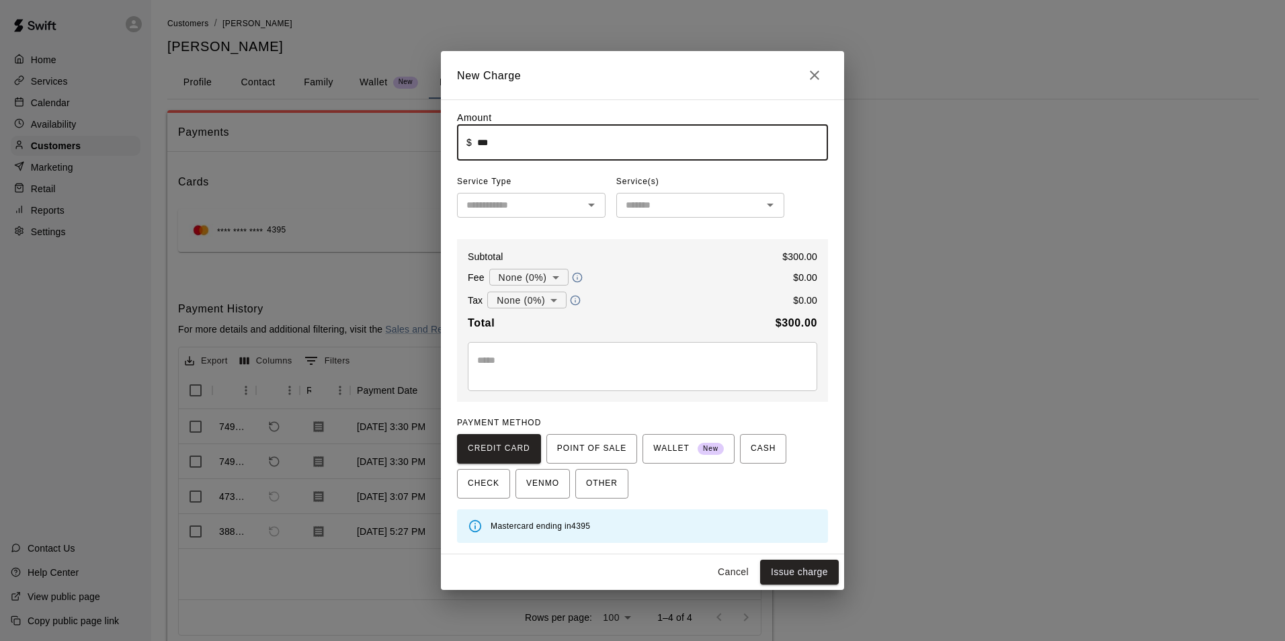
type input "******"
click at [522, 202] on input "text" at bounding box center [520, 205] width 118 height 17
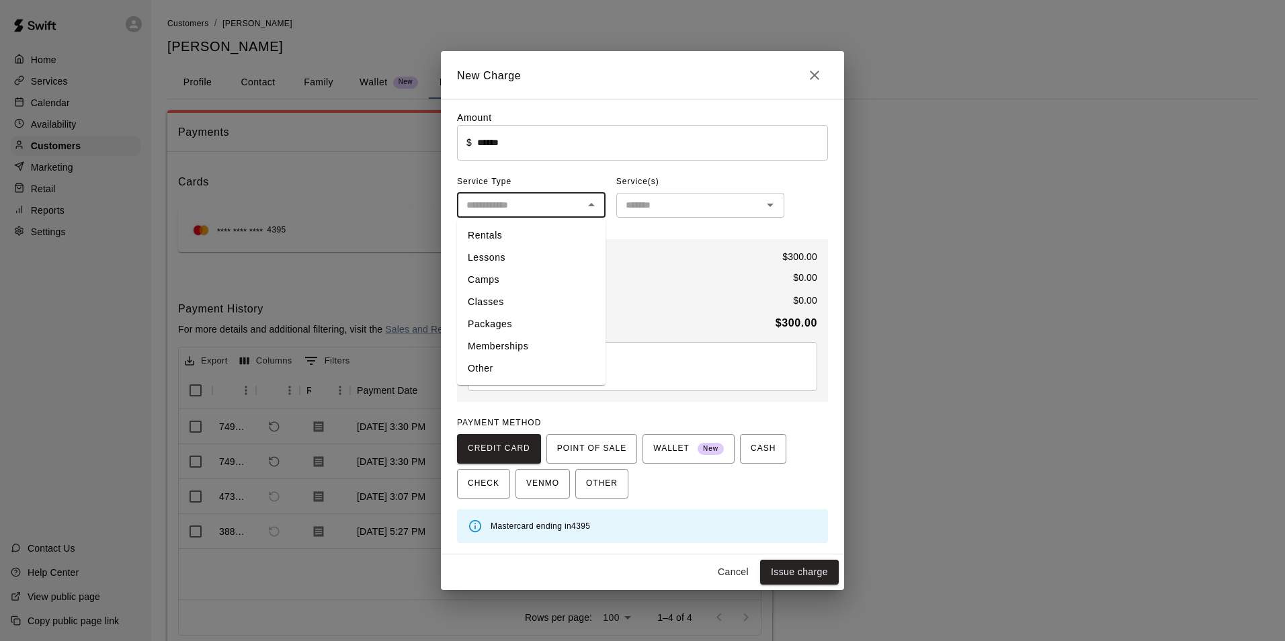
click at [506, 375] on li "Other" at bounding box center [531, 369] width 149 height 22
type input "*****"
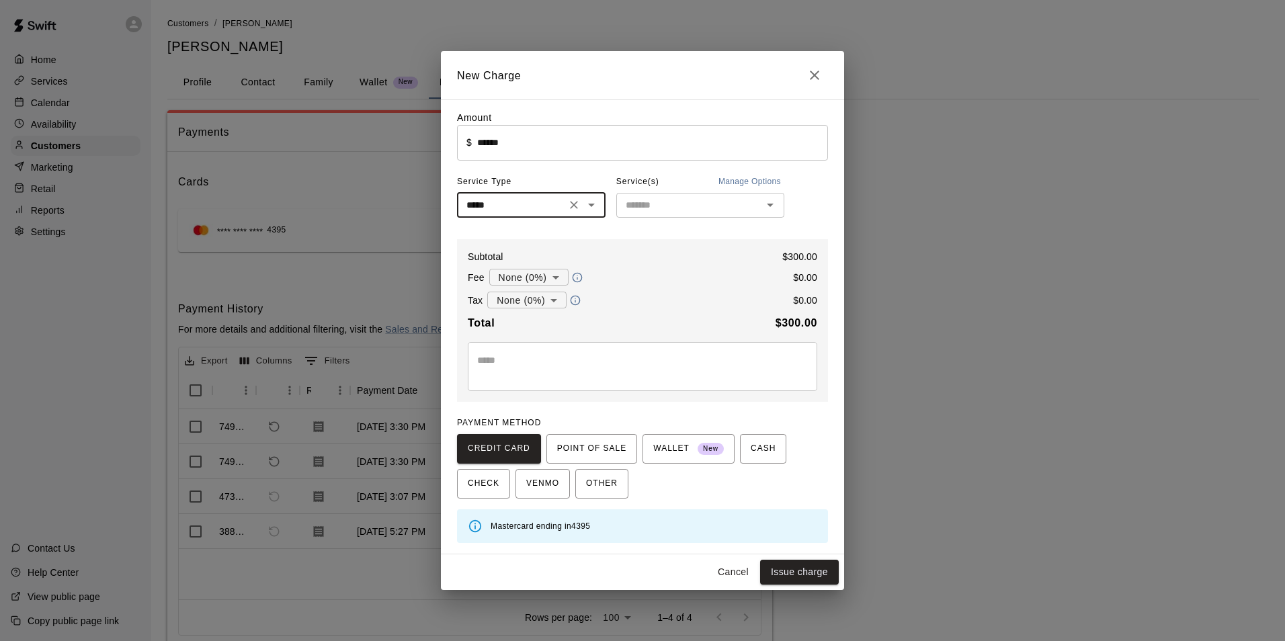
click at [668, 203] on input "text" at bounding box center [690, 205] width 138 height 17
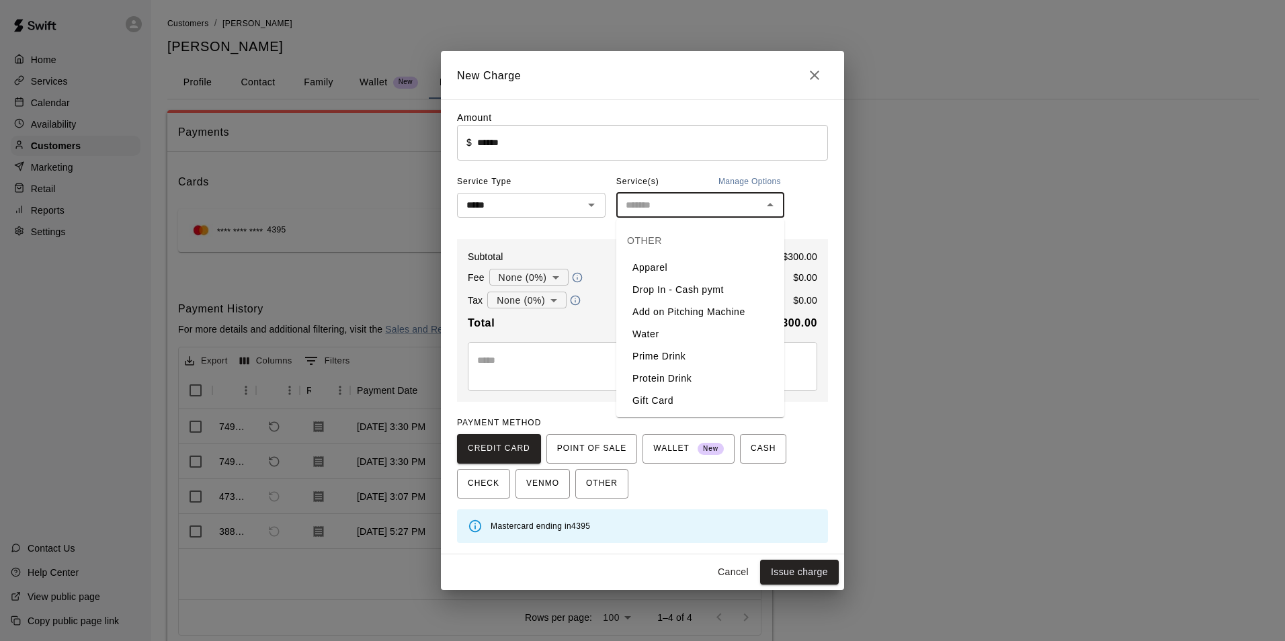
click at [675, 289] on li "Drop In - Cash pymt" at bounding box center [700, 290] width 168 height 22
type input "**********"
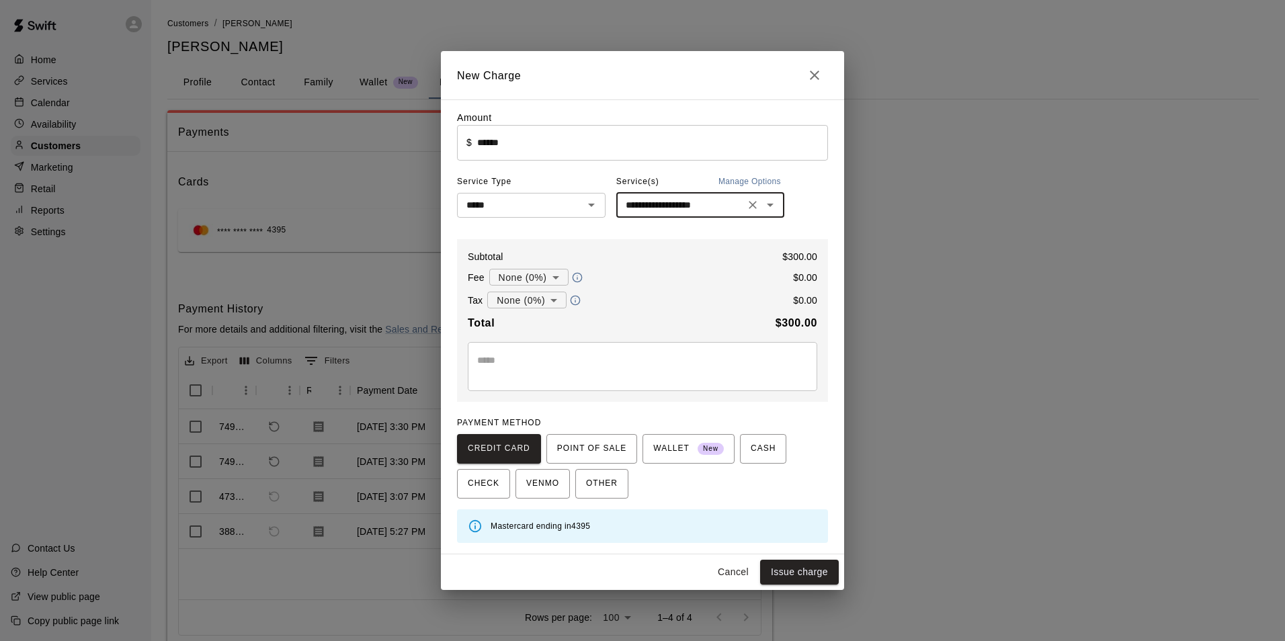
click at [487, 362] on textarea at bounding box center [642, 367] width 331 height 27
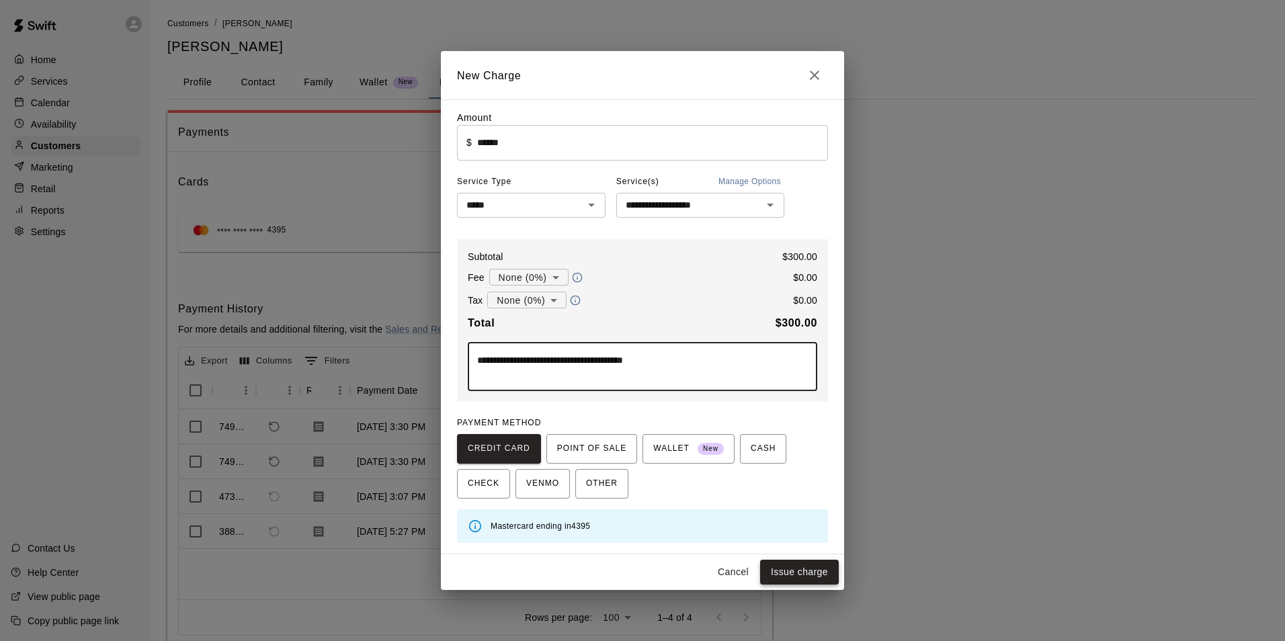
type textarea "**********"
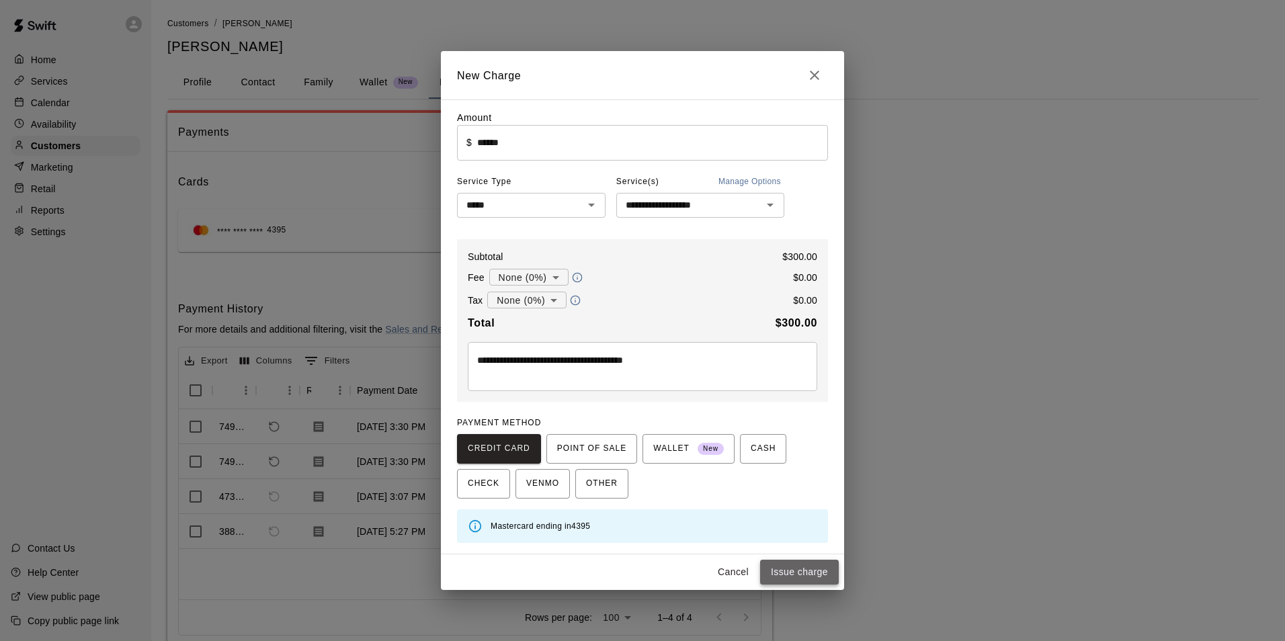
click at [813, 571] on button "Issue charge" at bounding box center [799, 572] width 79 height 25
type input "*"
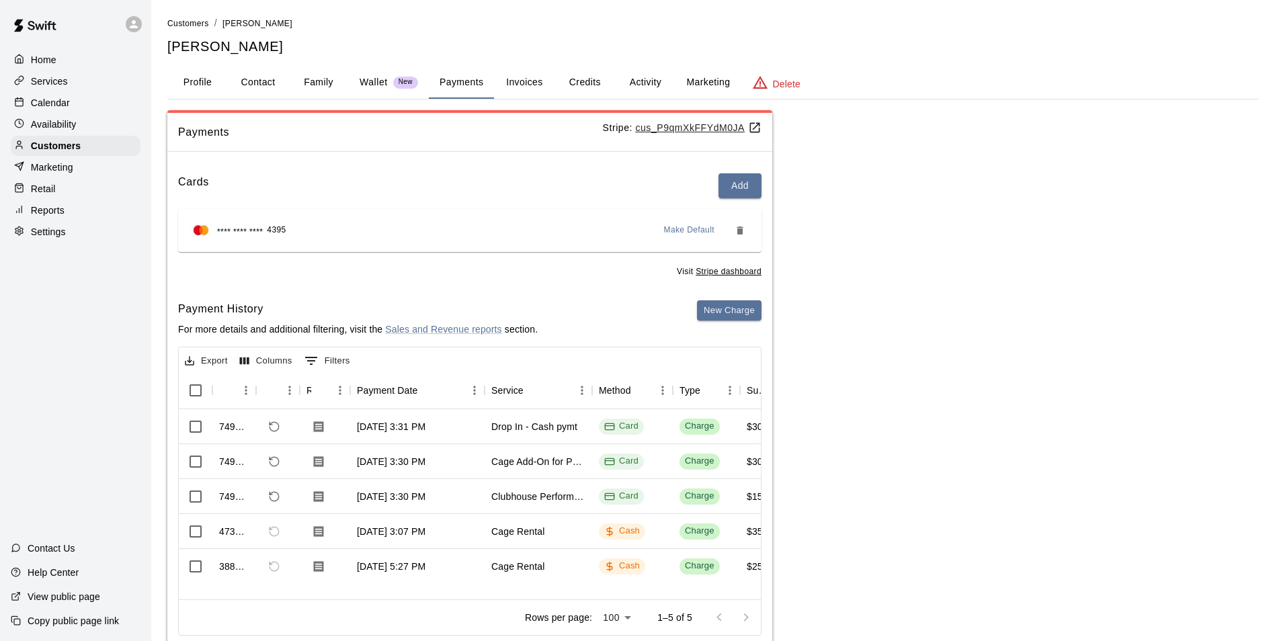
click at [929, 363] on div "Payments Stripe: cus_P9qmXkFFYdM0JA Cards Add **** **** **** 4395 Make Default …" at bounding box center [713, 381] width 1092 height 543
